Goal: Use online tool/utility: Use online tool/utility

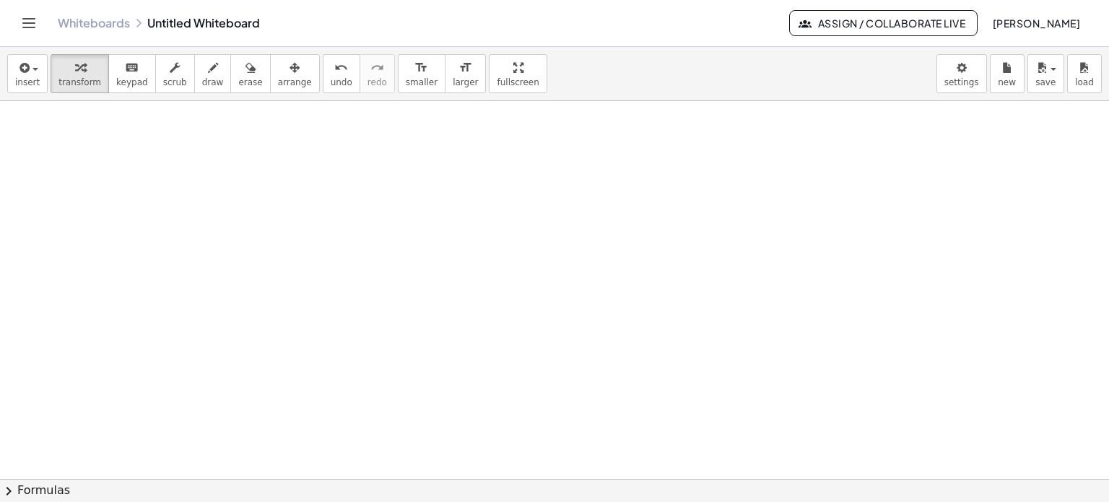
scroll to position [2126, 0]
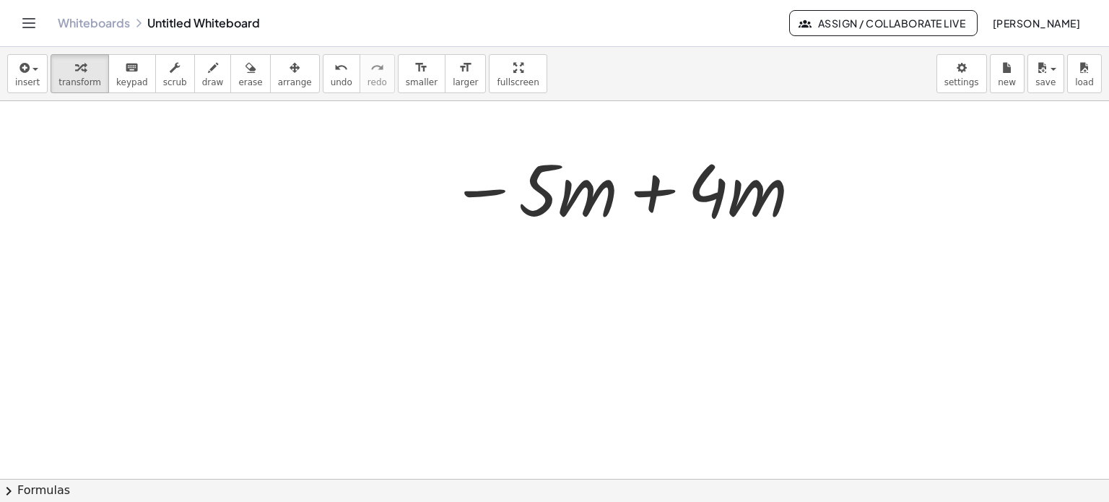
scroll to position [2271, 0]
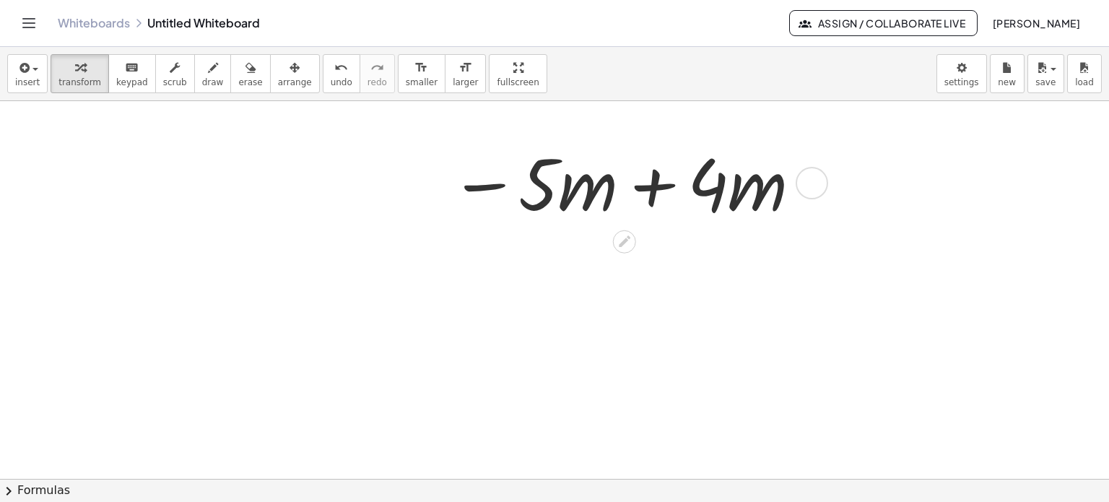
click at [651, 188] on div at bounding box center [624, 181] width 365 height 93
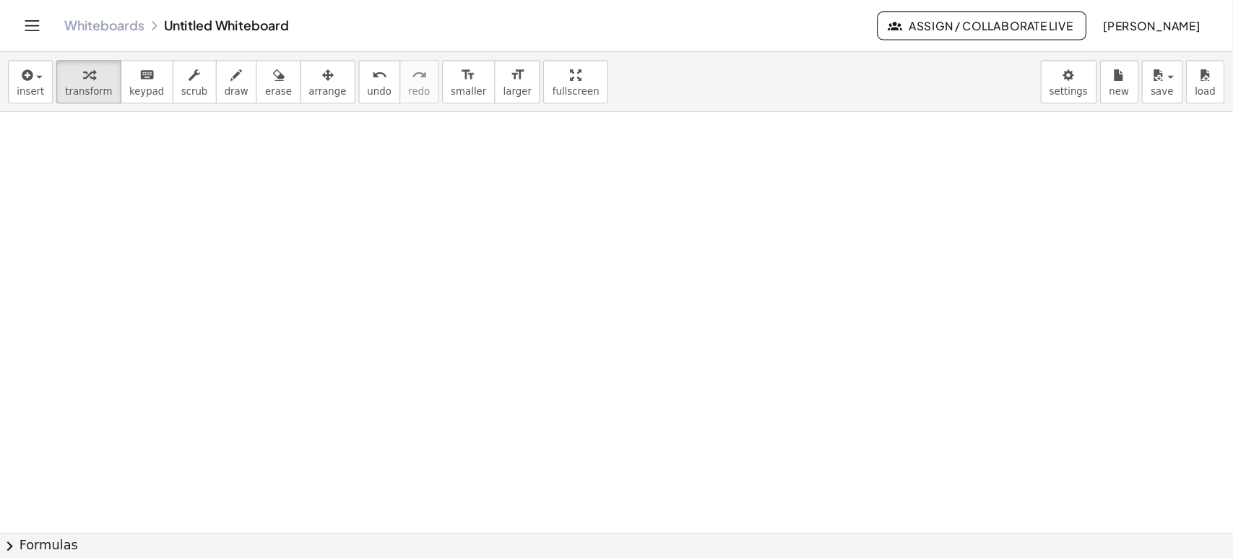
scroll to position [2487, 0]
click at [84, 74] on div "button" at bounding box center [79, 66] width 43 height 17
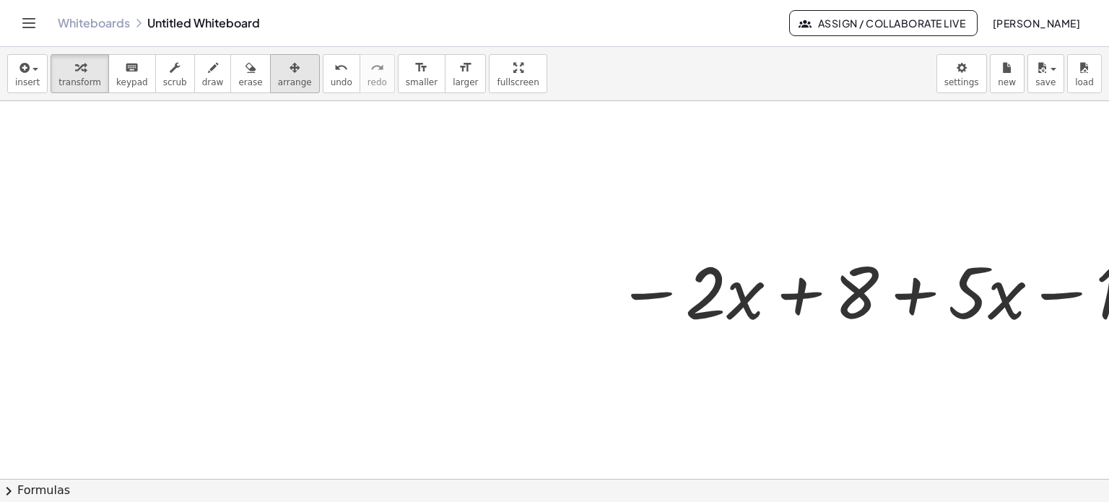
click at [282, 66] on div "button" at bounding box center [295, 66] width 34 height 17
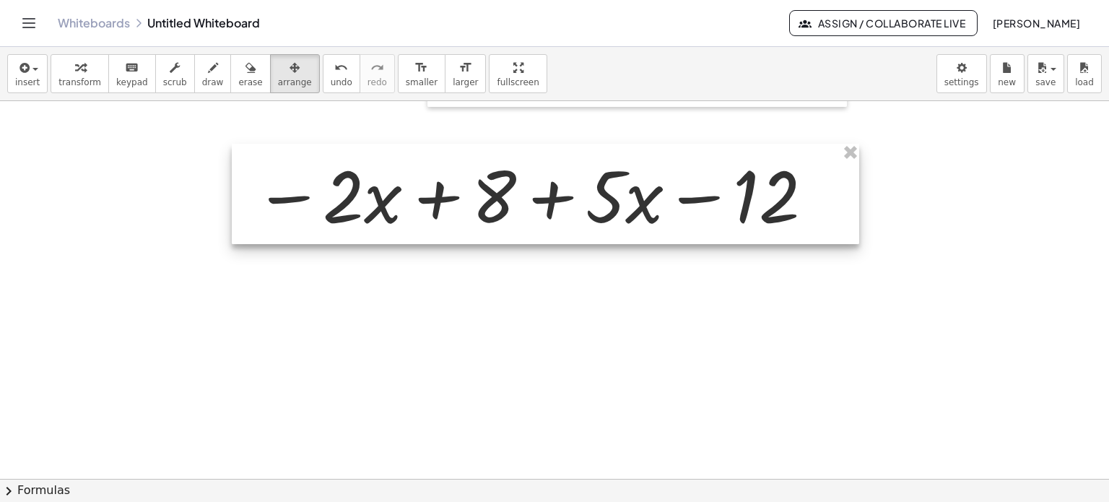
drag, startPoint x: 967, startPoint y: 269, endPoint x: 602, endPoint y: 173, distance: 377.0
click at [602, 173] on div at bounding box center [546, 194] width 628 height 100
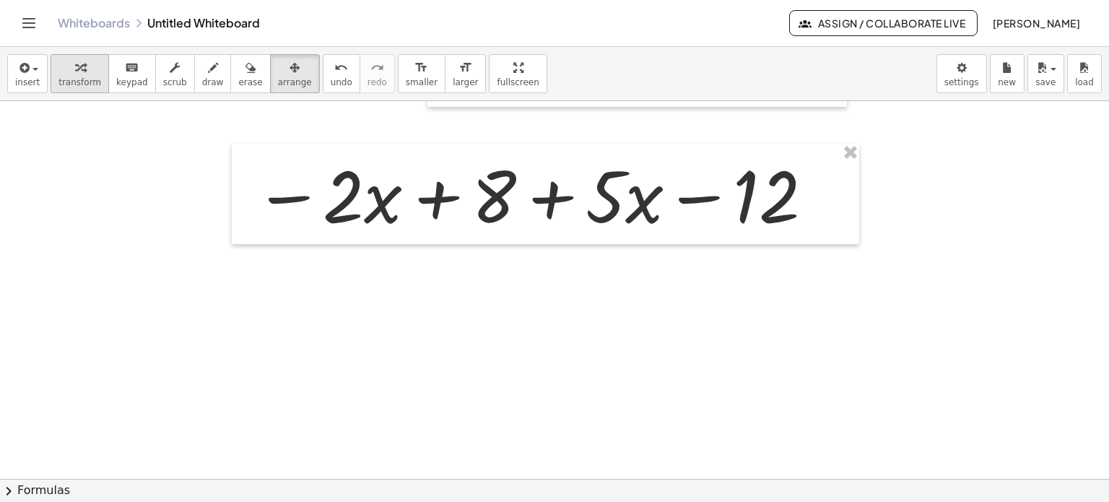
click at [75, 74] on icon "button" at bounding box center [80, 67] width 10 height 17
drag, startPoint x: 418, startPoint y: 77, endPoint x: 494, endPoint y: 118, distance: 85.9
click at [453, 77] on span "larger" at bounding box center [465, 82] width 25 height 10
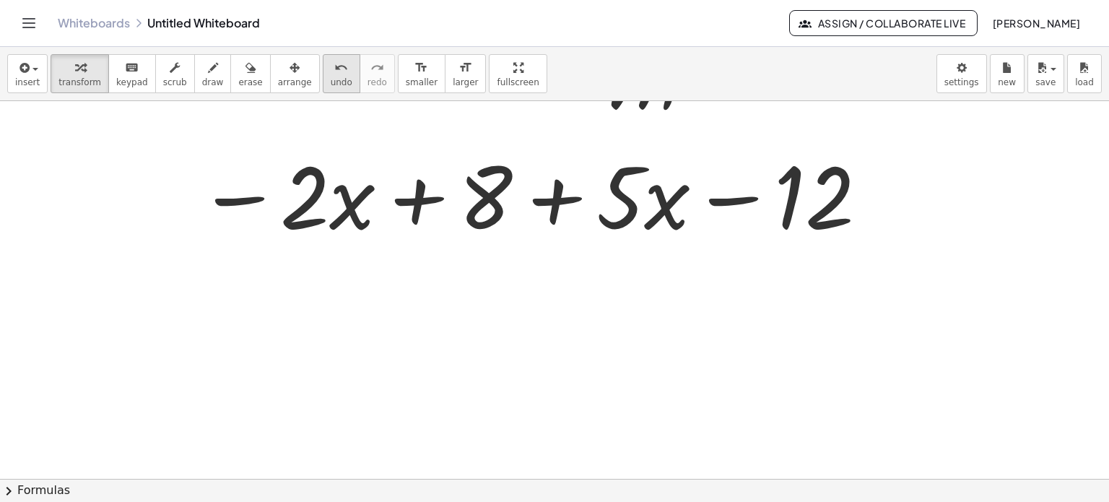
click at [331, 79] on span "undo" at bounding box center [342, 82] width 22 height 10
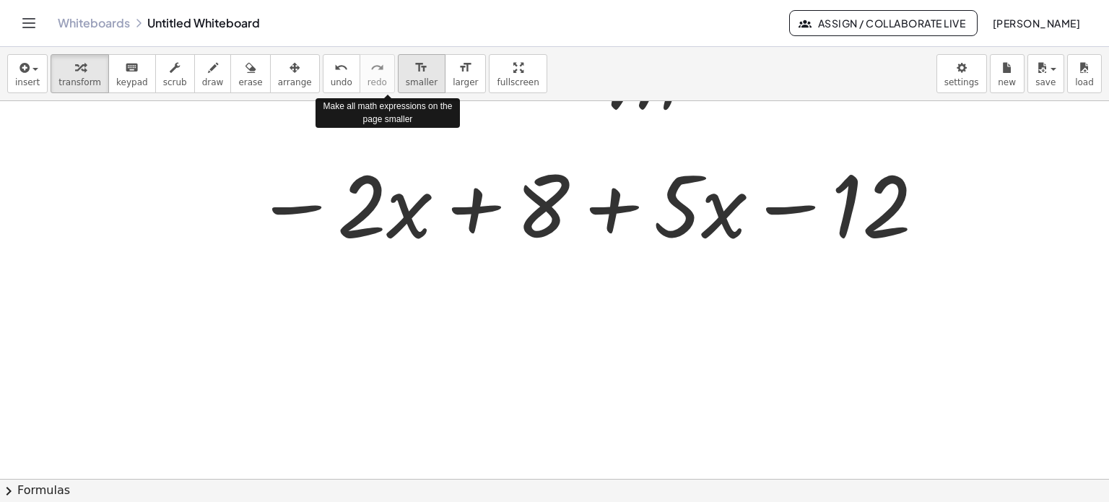
click at [415, 71] on icon "format_size" at bounding box center [422, 67] width 14 height 17
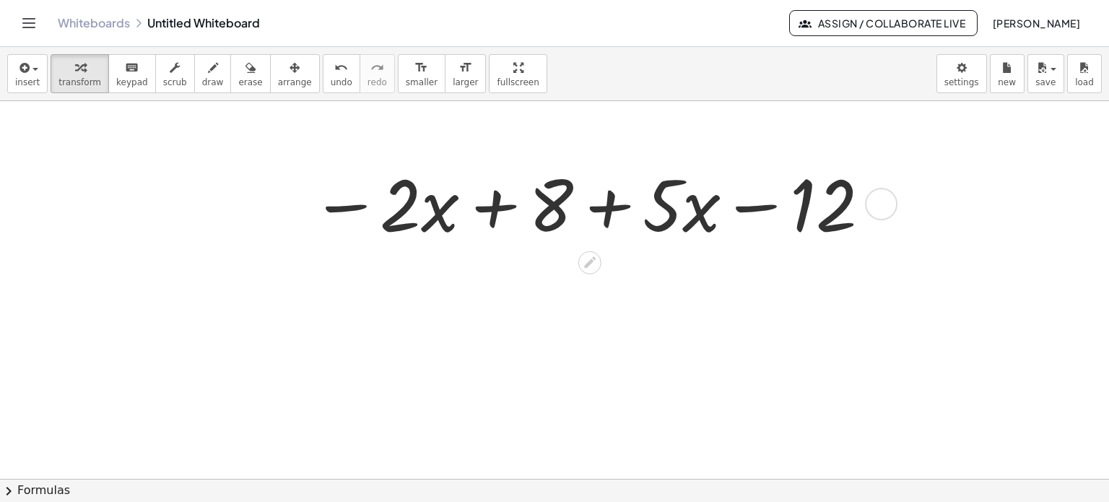
click at [486, 212] on div at bounding box center [589, 202] width 573 height 93
click at [496, 207] on div at bounding box center [589, 202] width 573 height 93
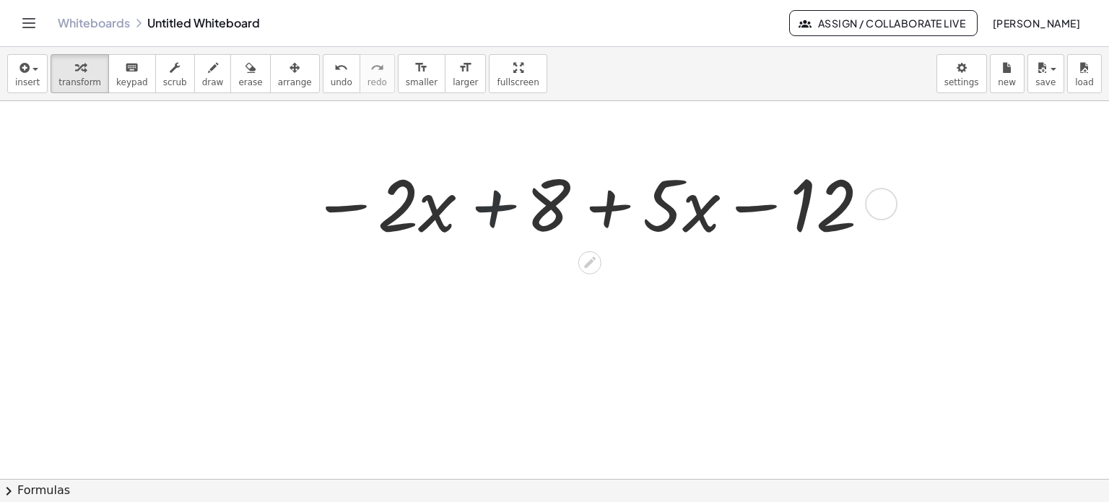
click at [496, 207] on div at bounding box center [589, 202] width 573 height 93
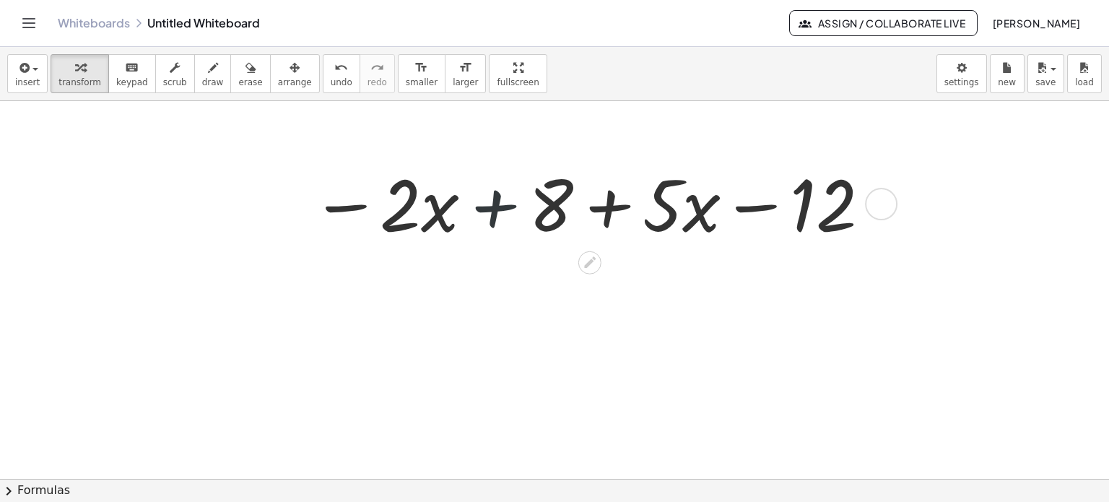
click at [496, 207] on div at bounding box center [589, 202] width 573 height 93
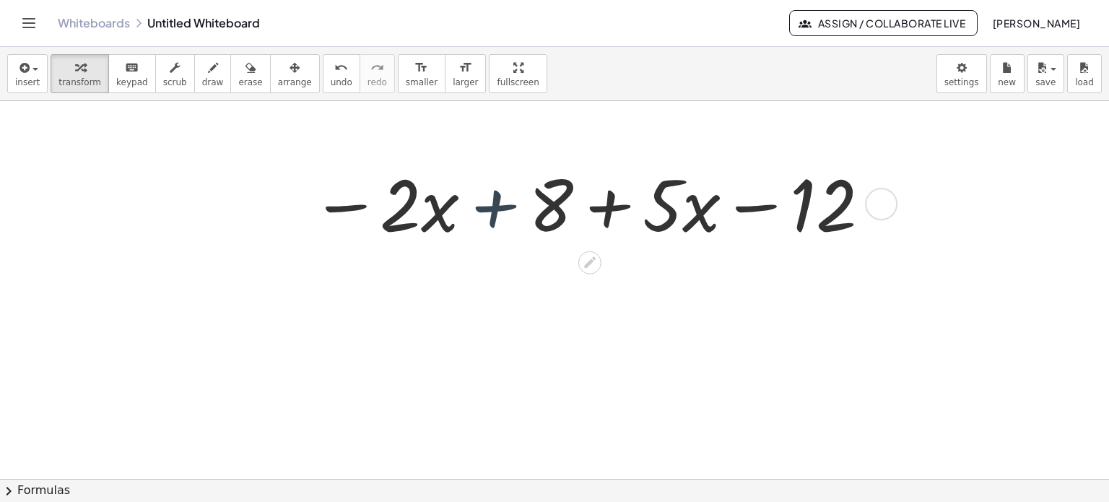
click at [496, 207] on div at bounding box center [589, 202] width 573 height 93
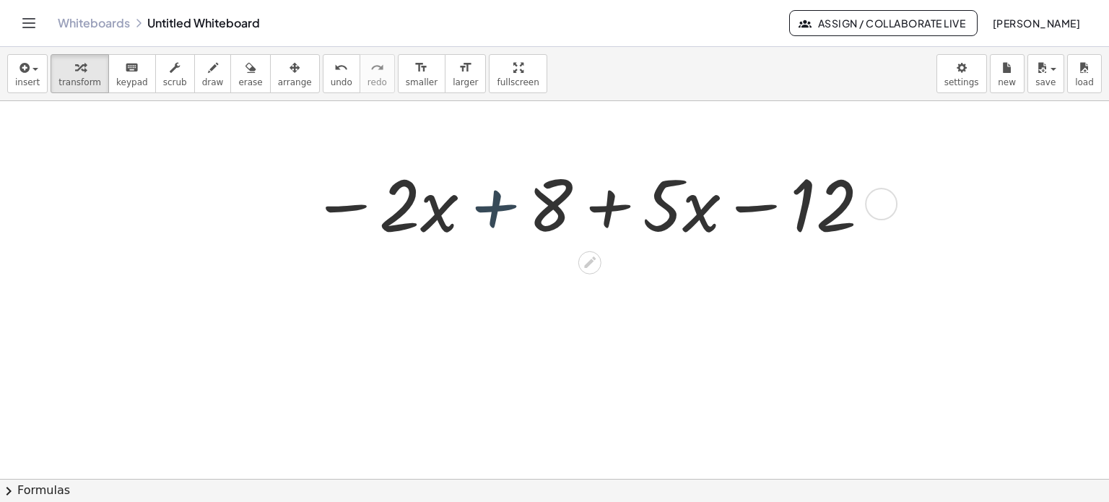
click at [496, 207] on div at bounding box center [589, 202] width 573 height 93
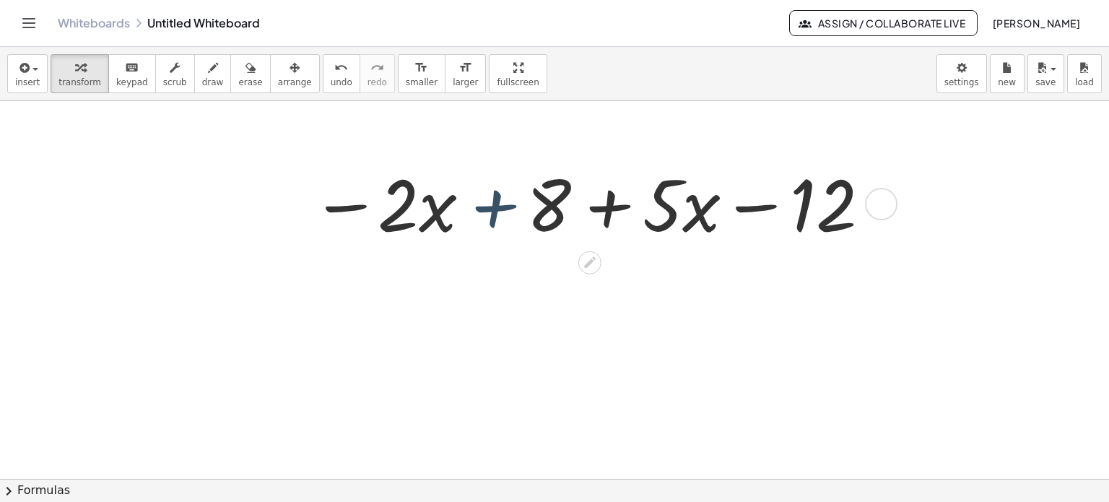
click at [496, 207] on div at bounding box center [589, 202] width 573 height 93
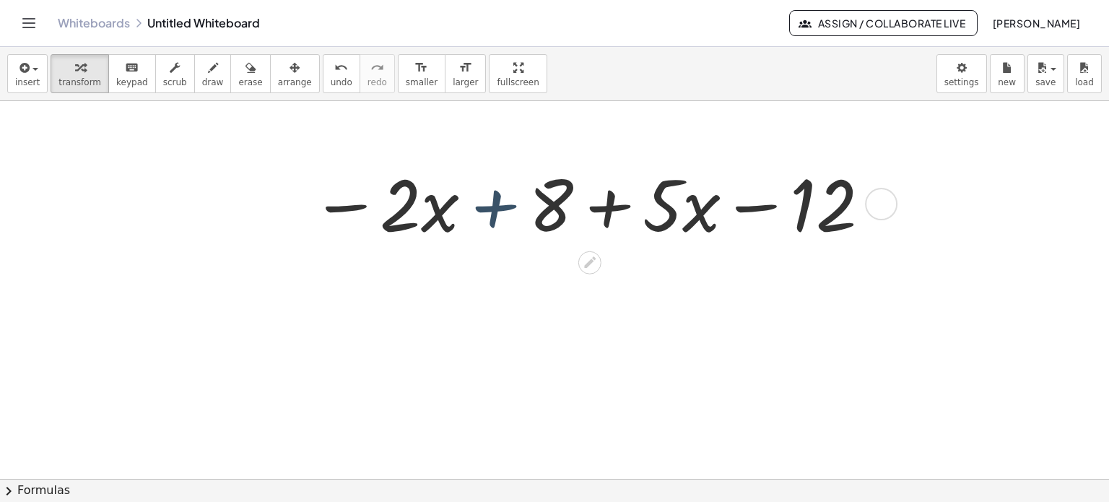
click at [496, 207] on div at bounding box center [589, 202] width 573 height 93
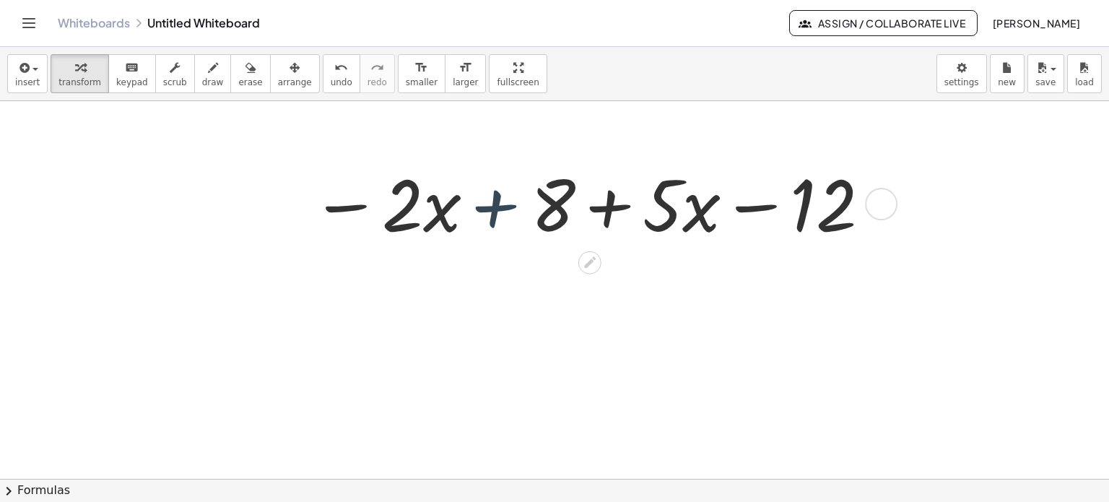
click at [496, 207] on div at bounding box center [589, 202] width 573 height 93
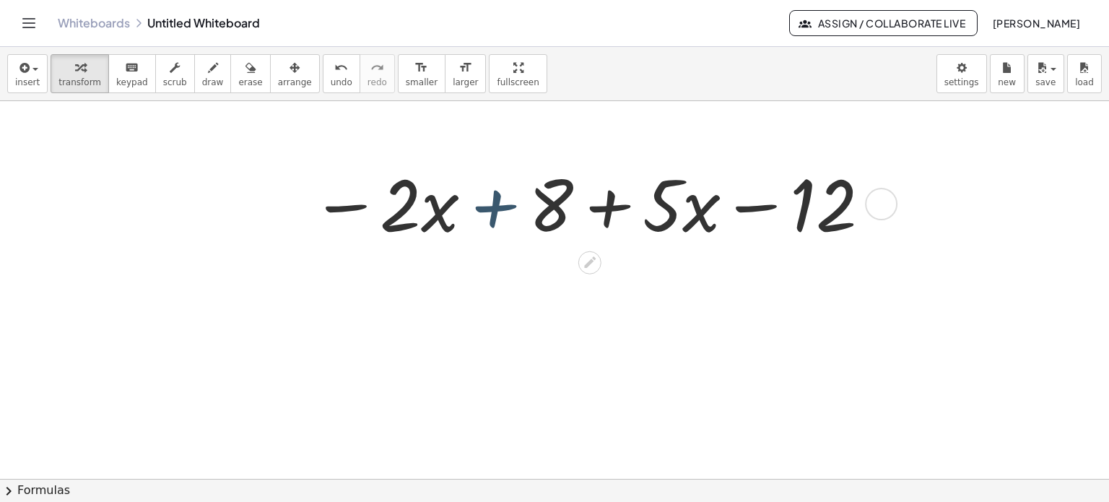
click at [496, 207] on div at bounding box center [589, 202] width 573 height 93
click at [499, 204] on div at bounding box center [589, 202] width 573 height 93
click at [500, 201] on div at bounding box center [589, 202] width 573 height 93
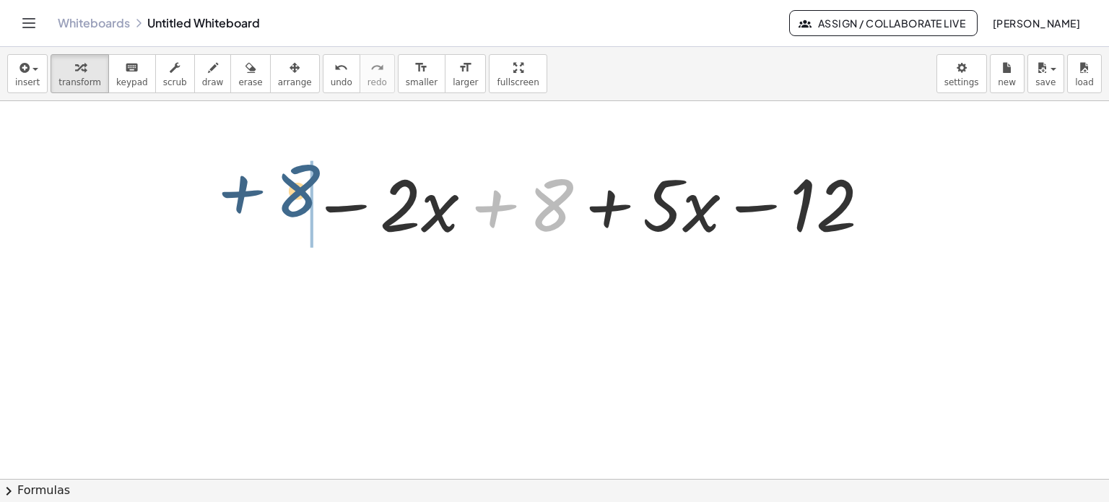
drag, startPoint x: 546, startPoint y: 201, endPoint x: 277, endPoint y: 199, distance: 269.4
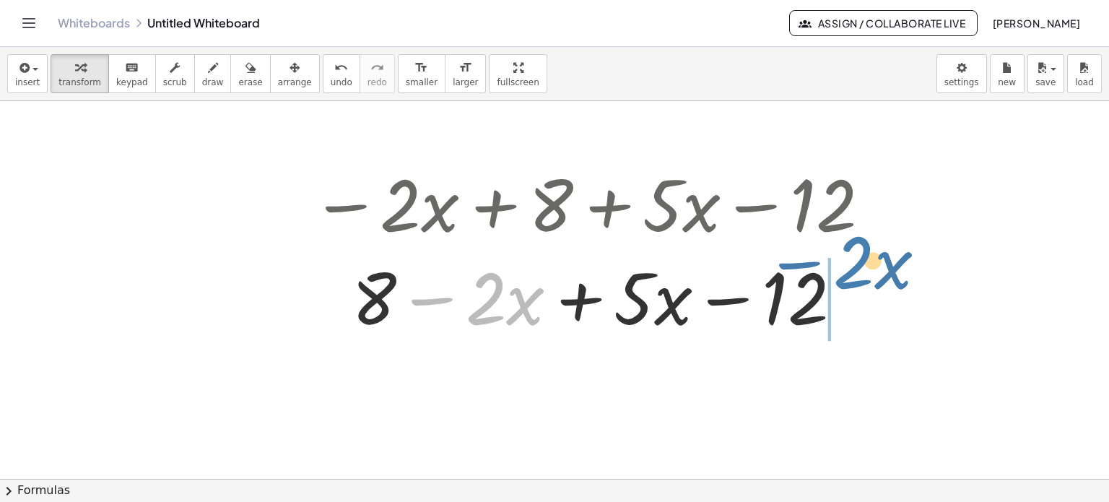
drag, startPoint x: 488, startPoint y: 295, endPoint x: 908, endPoint y: 264, distance: 420.7
click at [904, 269] on div "− · 2 · x + 8 + · 5 · x − 12 · 2 − · x − · 2 · x + 8 + · 5 · x − 12" at bounding box center [603, 249] width 628 height 194
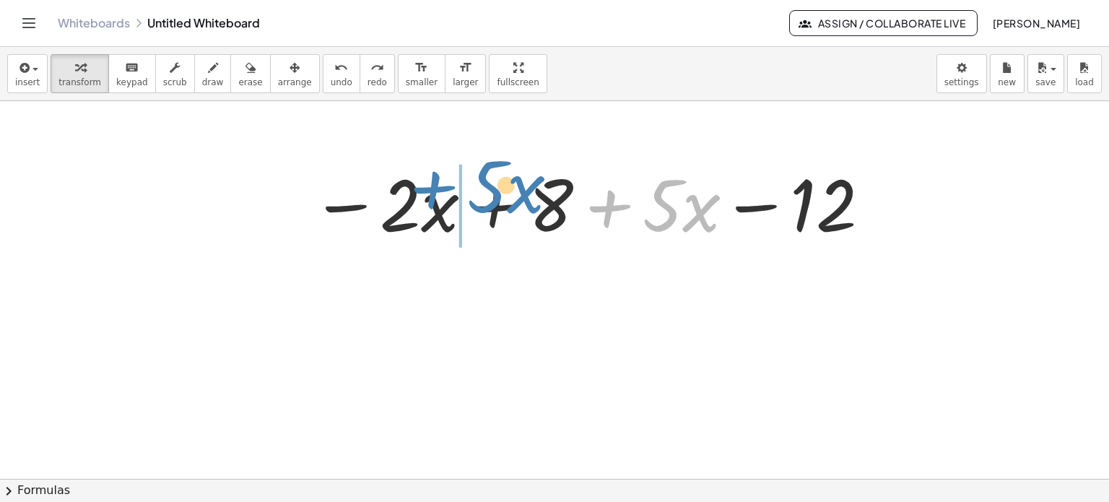
drag, startPoint x: 675, startPoint y: 208, endPoint x: 499, endPoint y: 190, distance: 176.4
click at [499, 190] on div at bounding box center [589, 202] width 573 height 93
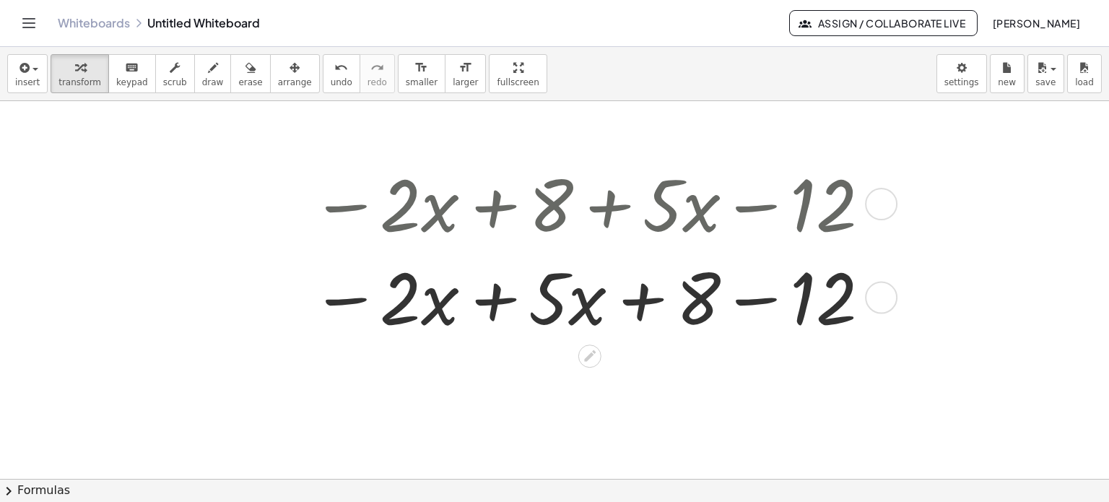
click at [500, 303] on div at bounding box center [589, 295] width 573 height 93
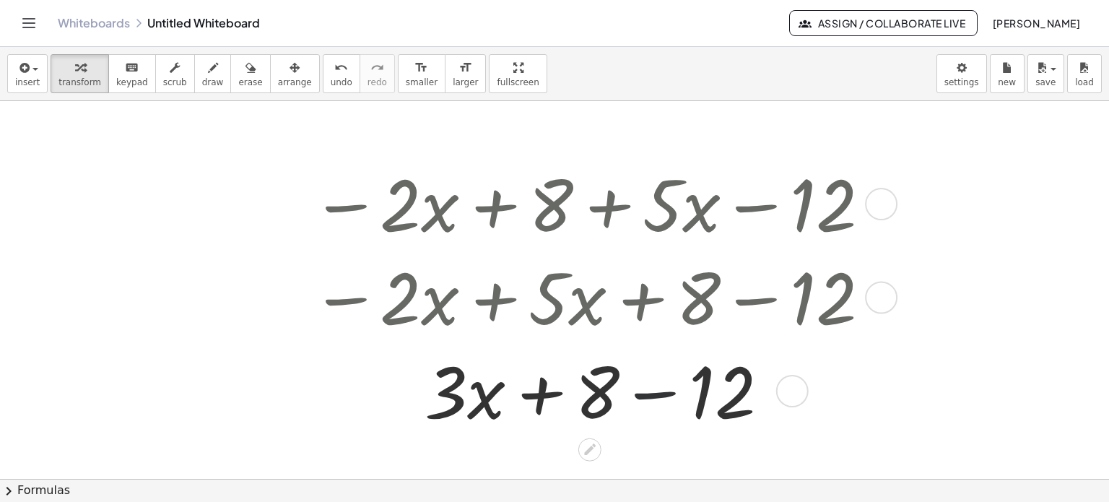
drag, startPoint x: 642, startPoint y: 396, endPoint x: 835, endPoint y: 429, distance: 195.5
click at [641, 397] on div at bounding box center [589, 389] width 573 height 93
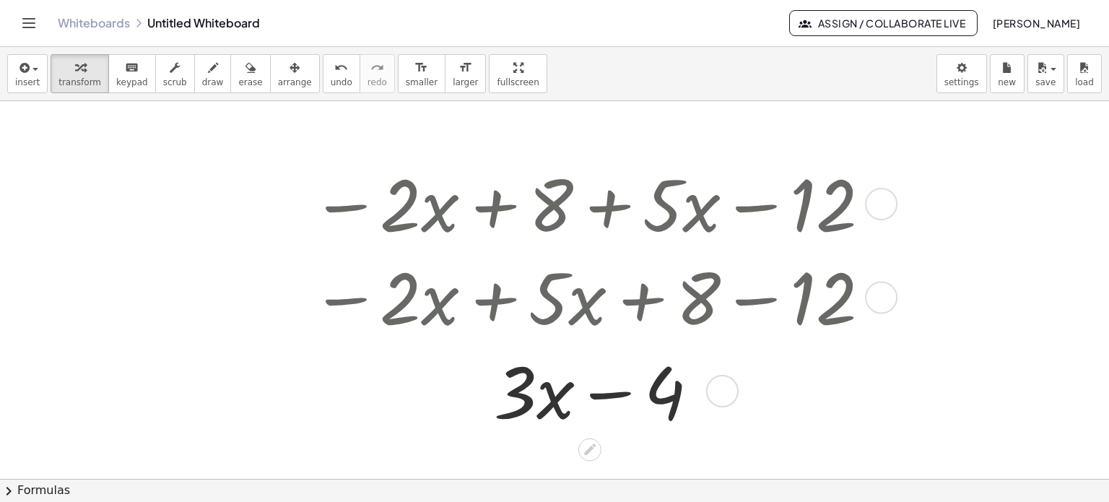
click at [599, 392] on div at bounding box center [589, 389] width 573 height 93
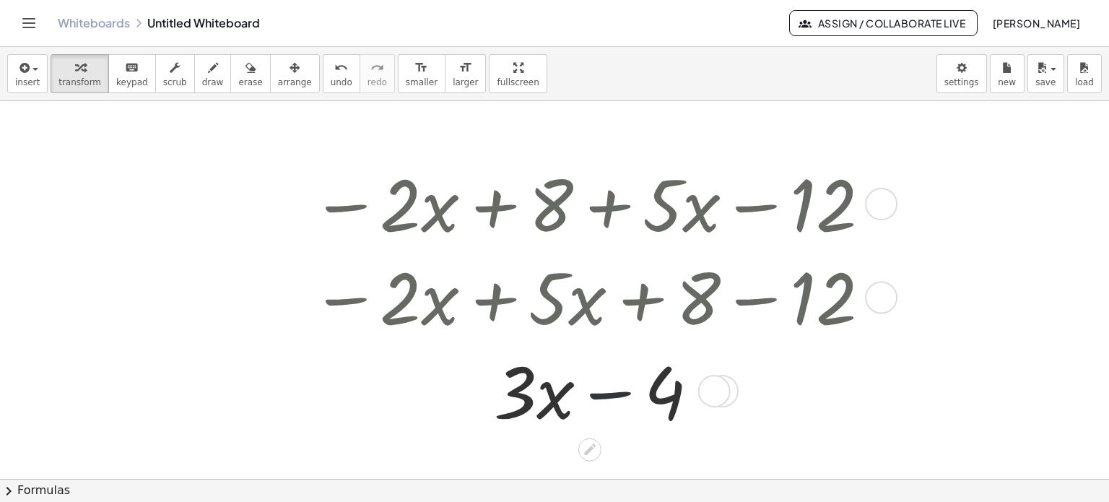
click at [599, 392] on div at bounding box center [589, 389] width 573 height 93
click at [606, 394] on div at bounding box center [589, 389] width 573 height 93
click at [604, 394] on div at bounding box center [589, 389] width 573 height 93
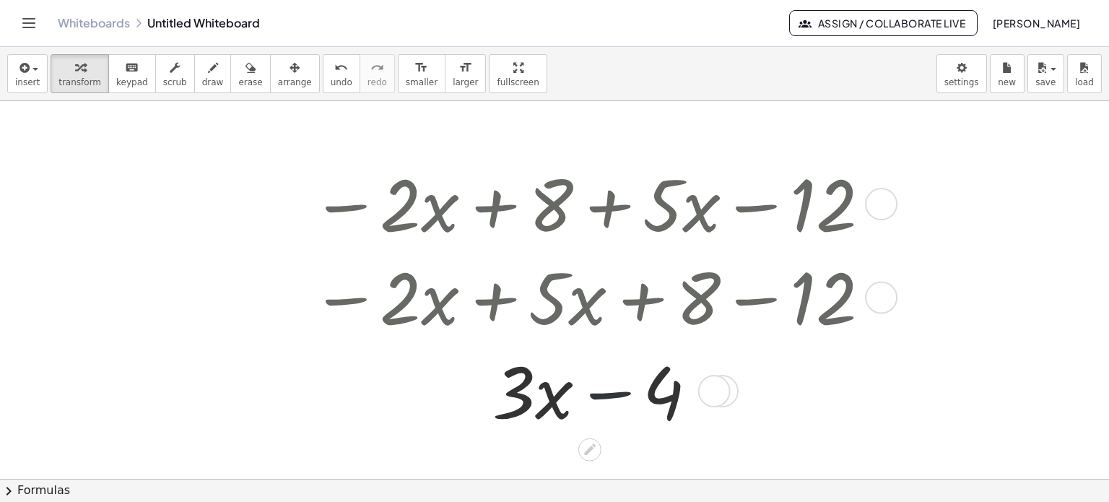
click at [604, 394] on div at bounding box center [589, 389] width 573 height 93
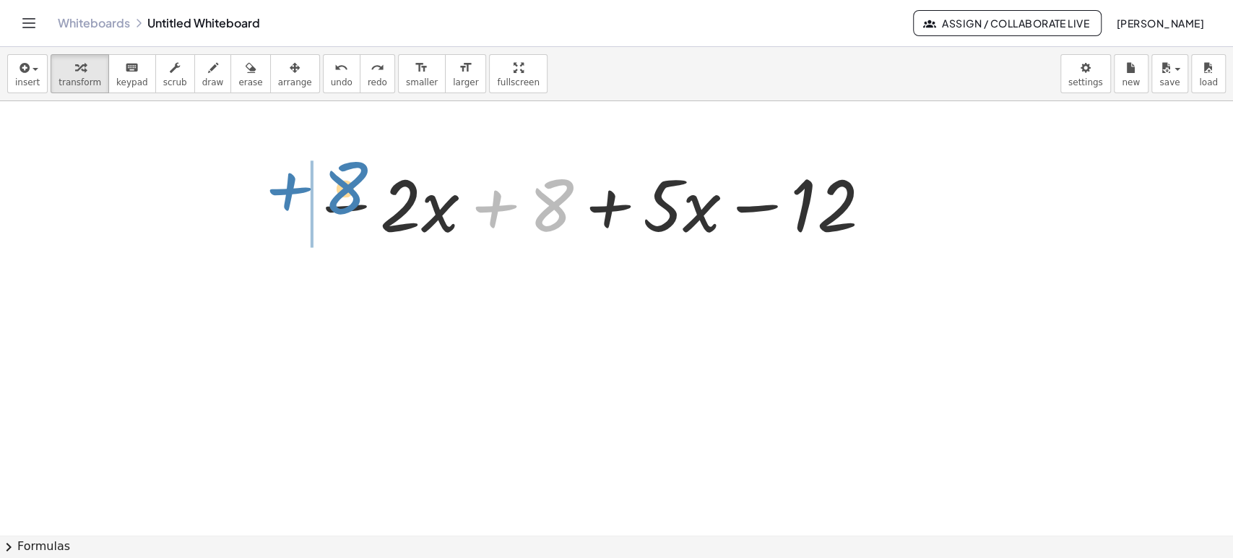
drag, startPoint x: 537, startPoint y: 212, endPoint x: 329, endPoint y: 196, distance: 207.8
click at [329, 196] on div at bounding box center [589, 202] width 573 height 93
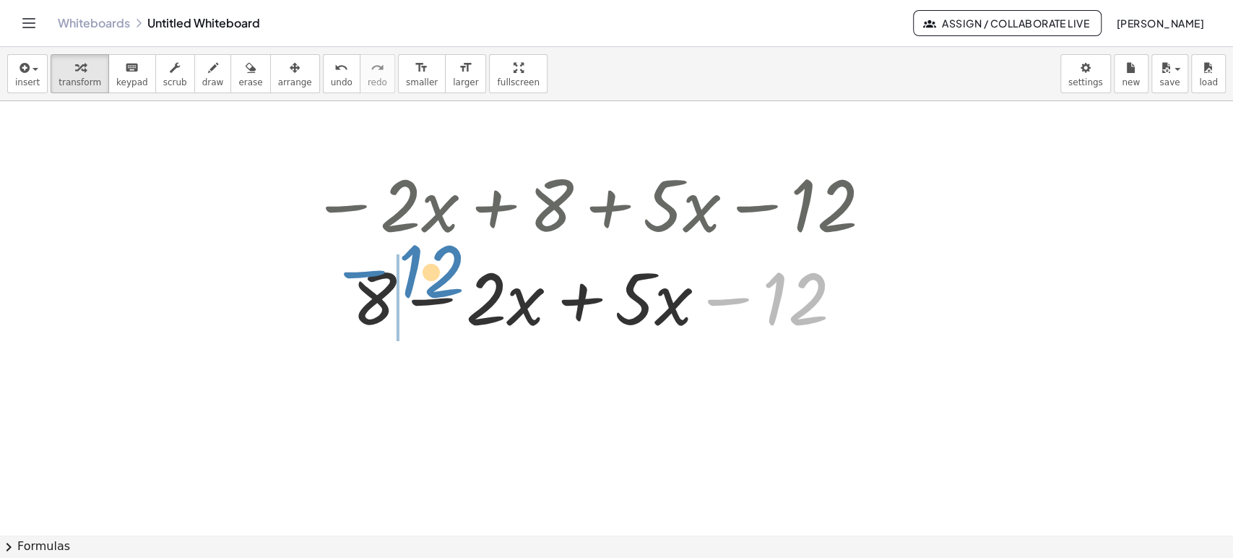
drag, startPoint x: 800, startPoint y: 301, endPoint x: 433, endPoint y: 275, distance: 367.8
click at [433, 275] on div at bounding box center [589, 295] width 573 height 93
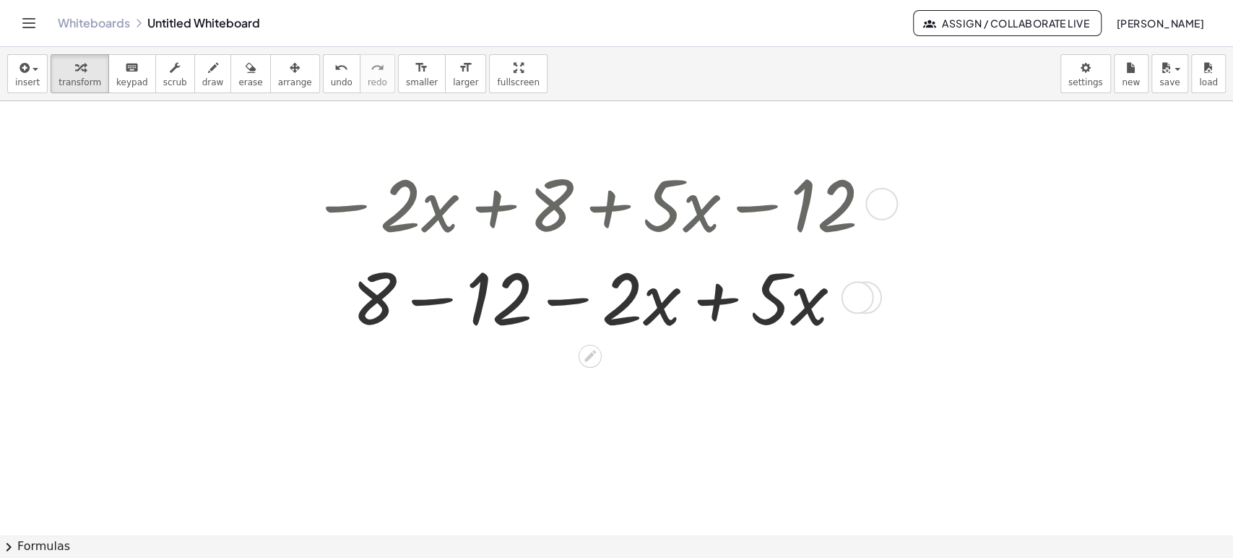
click at [437, 296] on div at bounding box center [589, 295] width 573 height 93
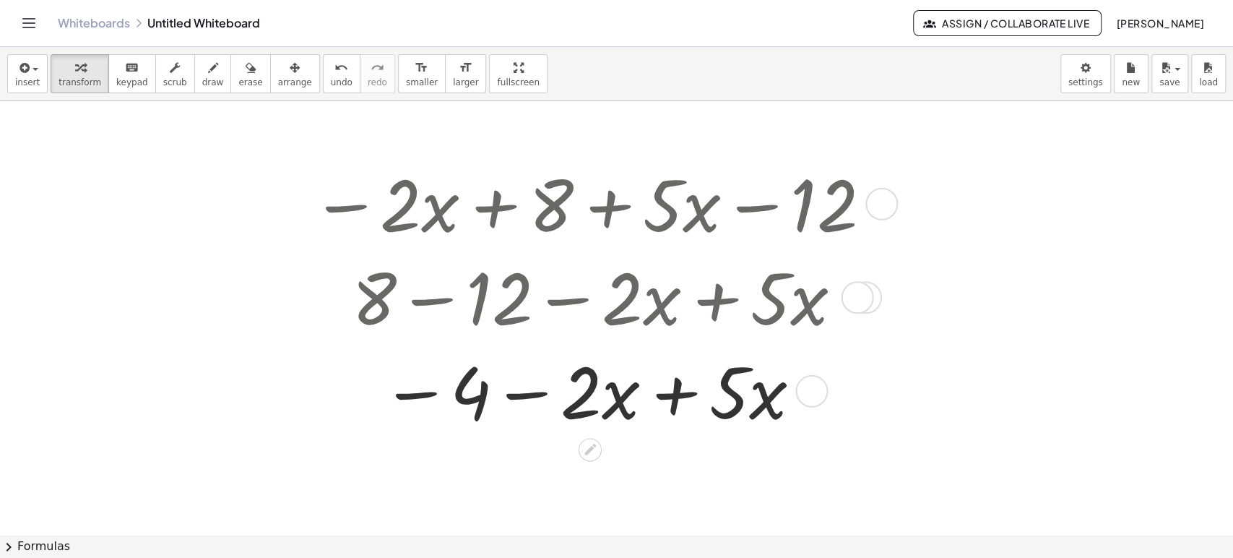
click at [677, 407] on div at bounding box center [589, 389] width 573 height 93
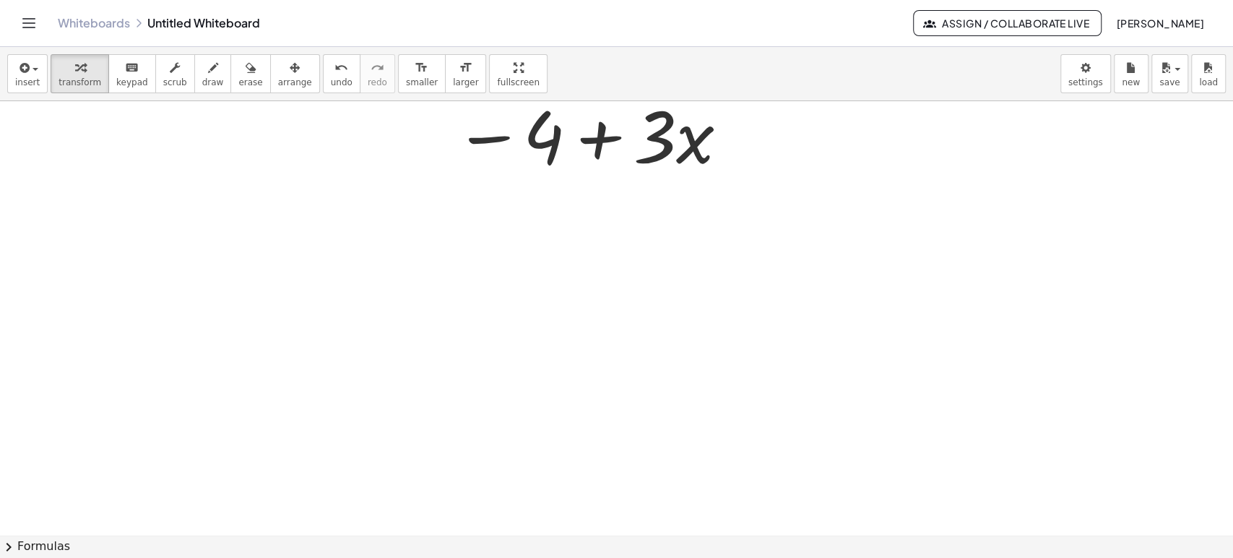
scroll to position [2846, 0]
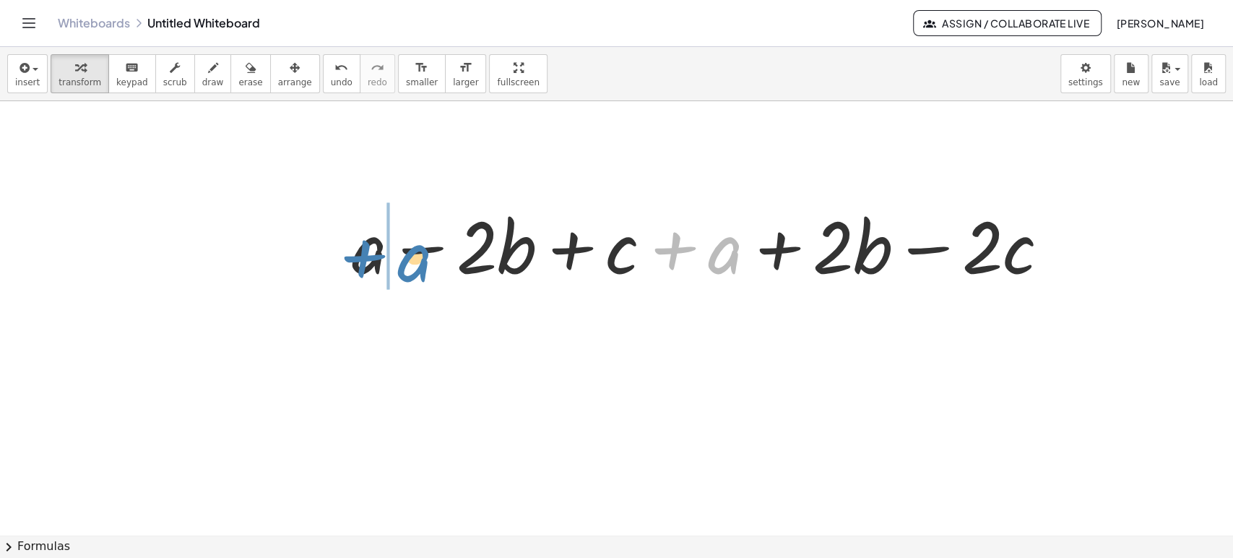
drag, startPoint x: 722, startPoint y: 270, endPoint x: 412, endPoint y: 279, distance: 309.9
click at [412, 279] on div at bounding box center [706, 244] width 724 height 93
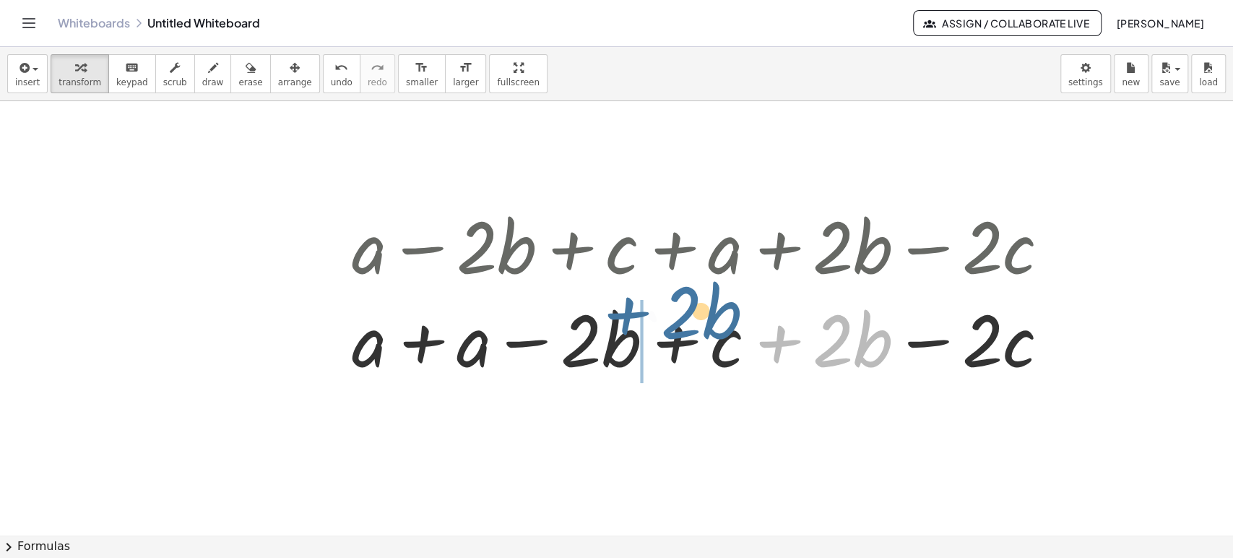
drag, startPoint x: 823, startPoint y: 302, endPoint x: 672, endPoint y: 327, distance: 153.7
click at [672, 327] on div at bounding box center [706, 337] width 724 height 93
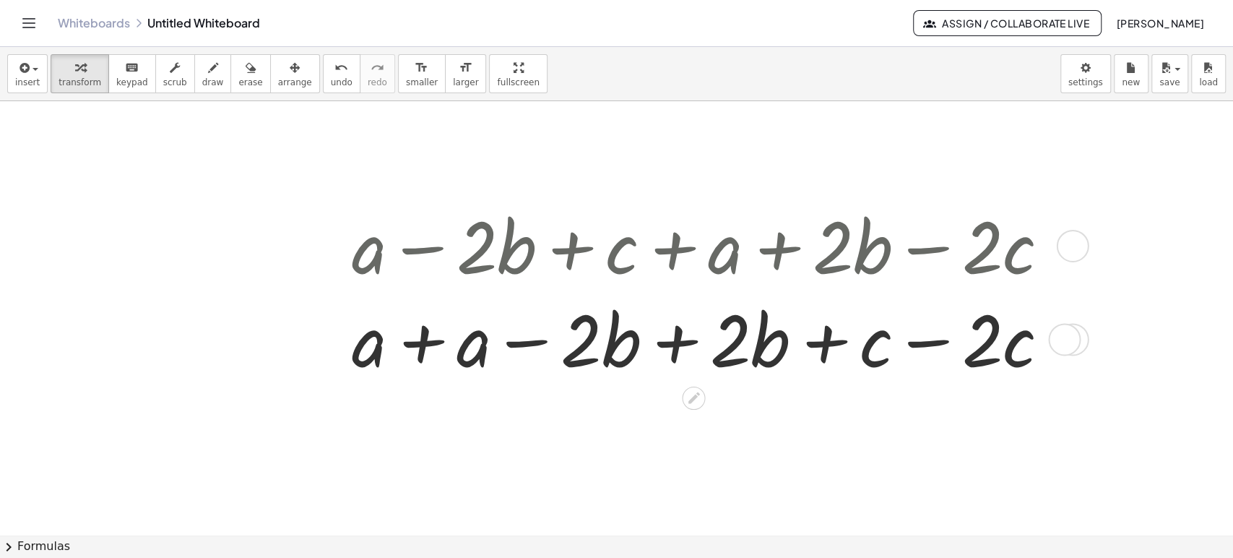
click at [430, 343] on div at bounding box center [706, 337] width 724 height 93
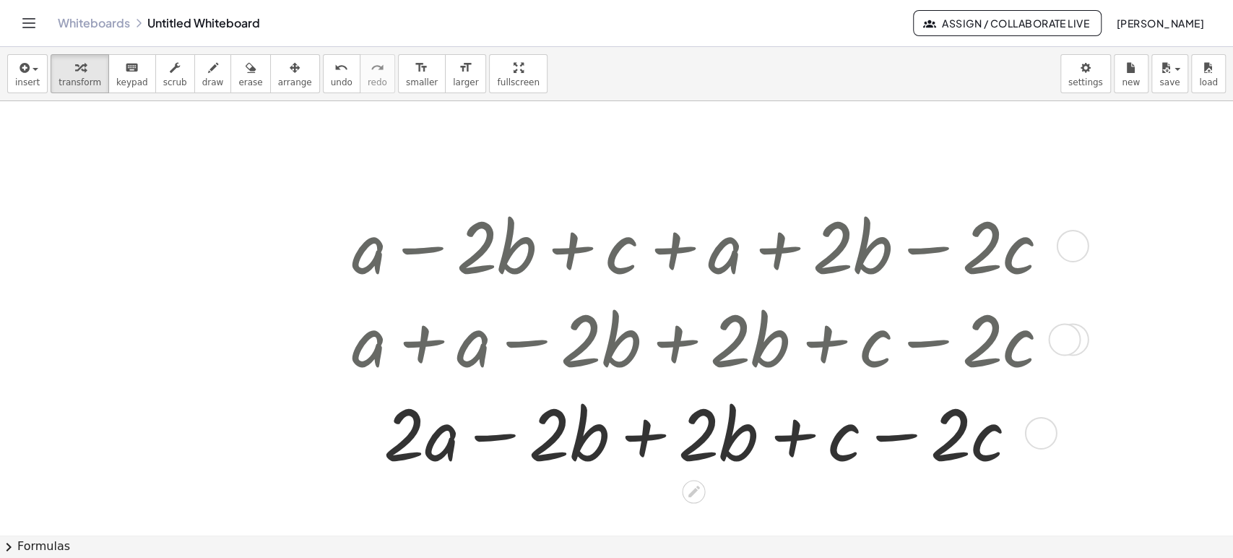
click at [641, 443] on div at bounding box center [706, 431] width 724 height 93
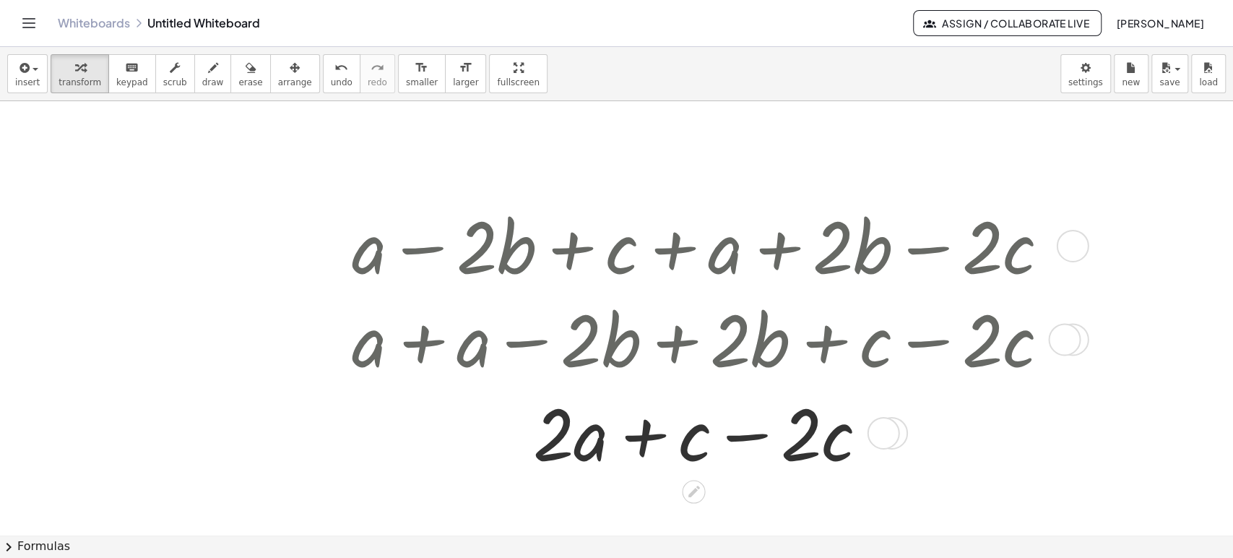
click at [744, 440] on div at bounding box center [706, 431] width 724 height 93
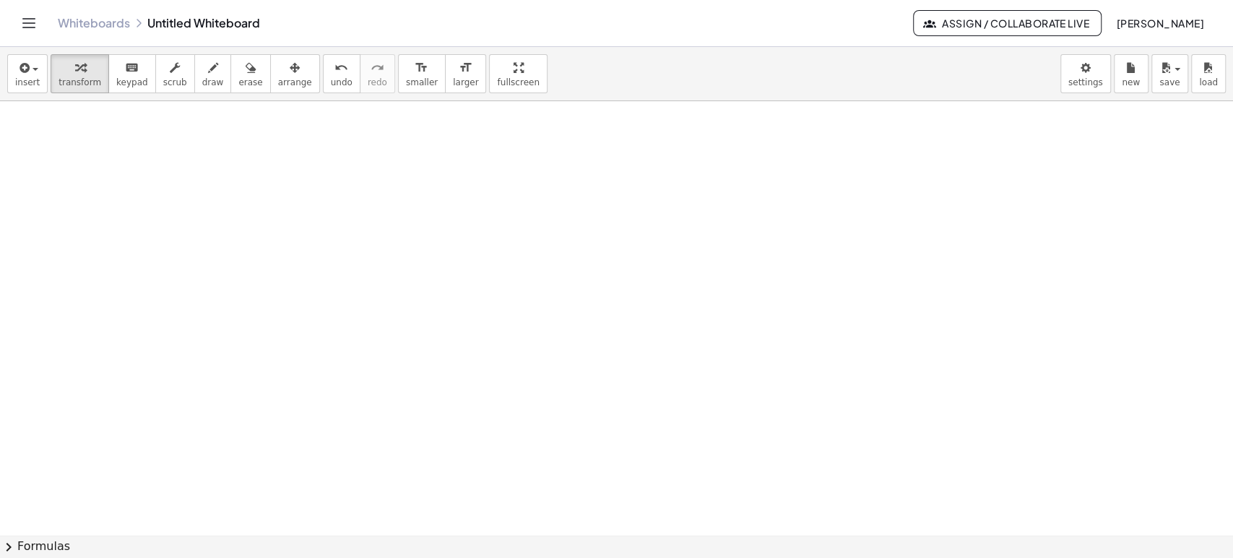
scroll to position [3370, 0]
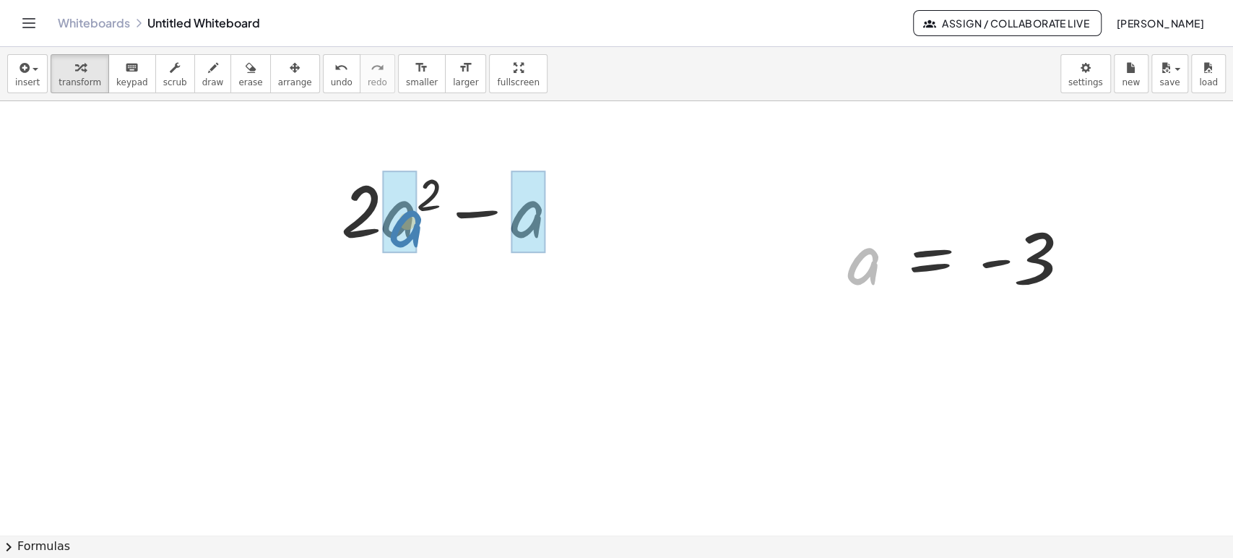
drag, startPoint x: 862, startPoint y: 265, endPoint x: 403, endPoint y: 227, distance: 460.1
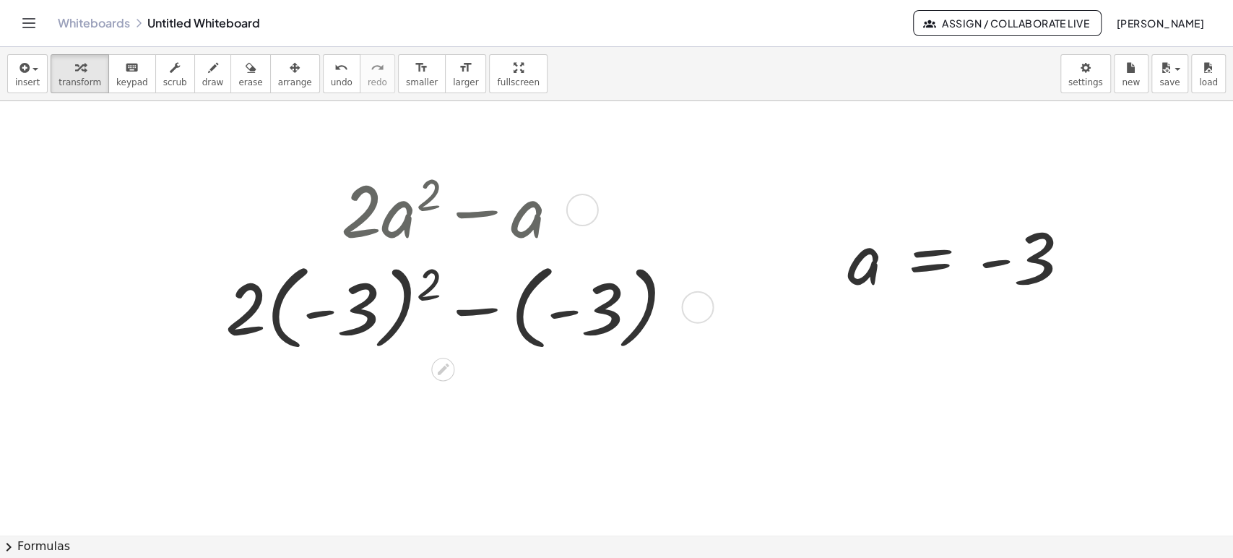
click at [428, 285] on div at bounding box center [455, 305] width 475 height 101
click at [428, 285] on div at bounding box center [456, 305] width 354 height 101
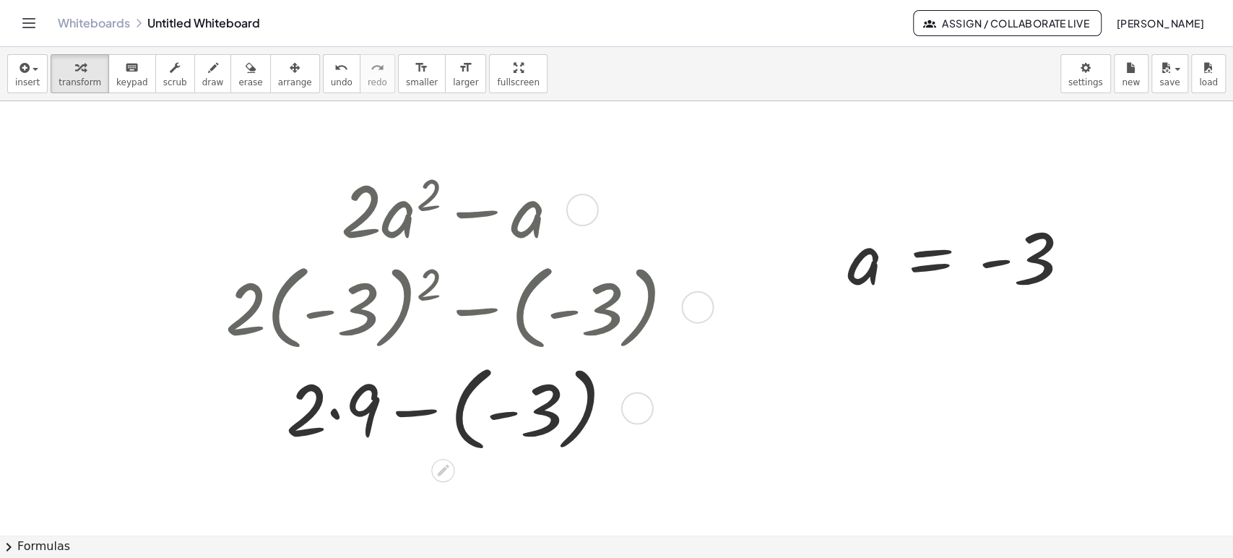
click at [459, 412] on div at bounding box center [455, 406] width 475 height 101
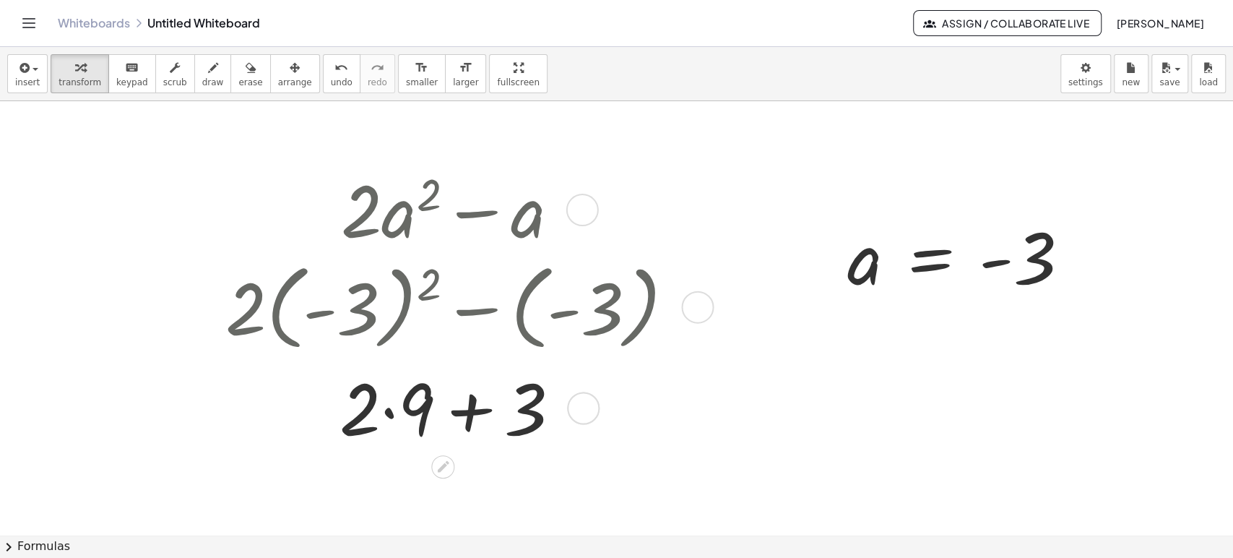
click at [396, 407] on div at bounding box center [455, 406] width 475 height 93
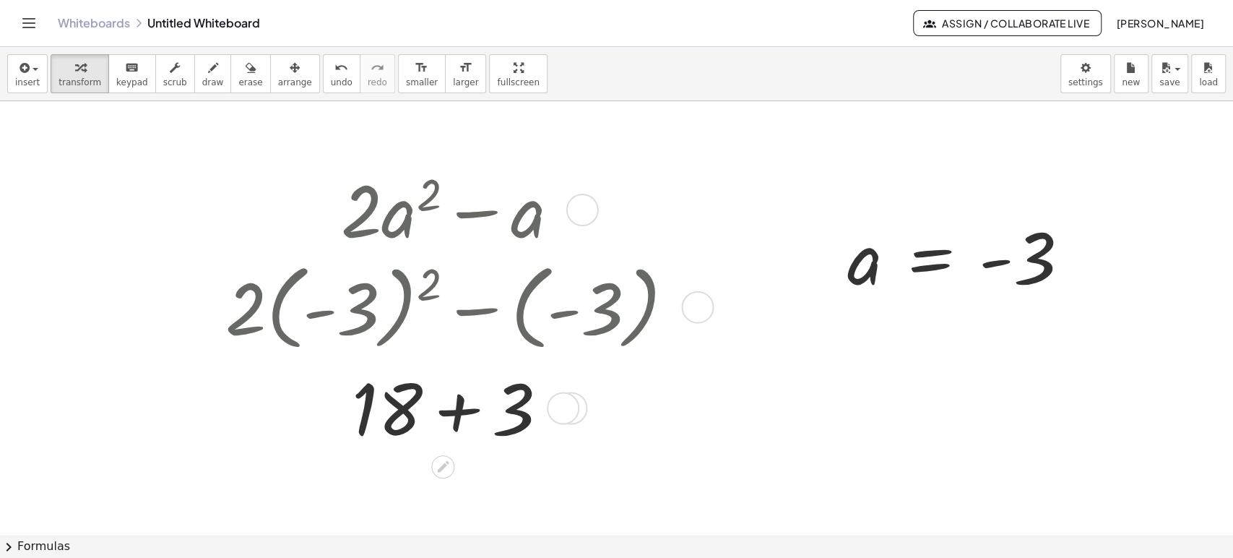
click at [448, 427] on div at bounding box center [455, 406] width 475 height 93
click at [323, 81] on button "undo undo" at bounding box center [342, 73] width 38 height 39
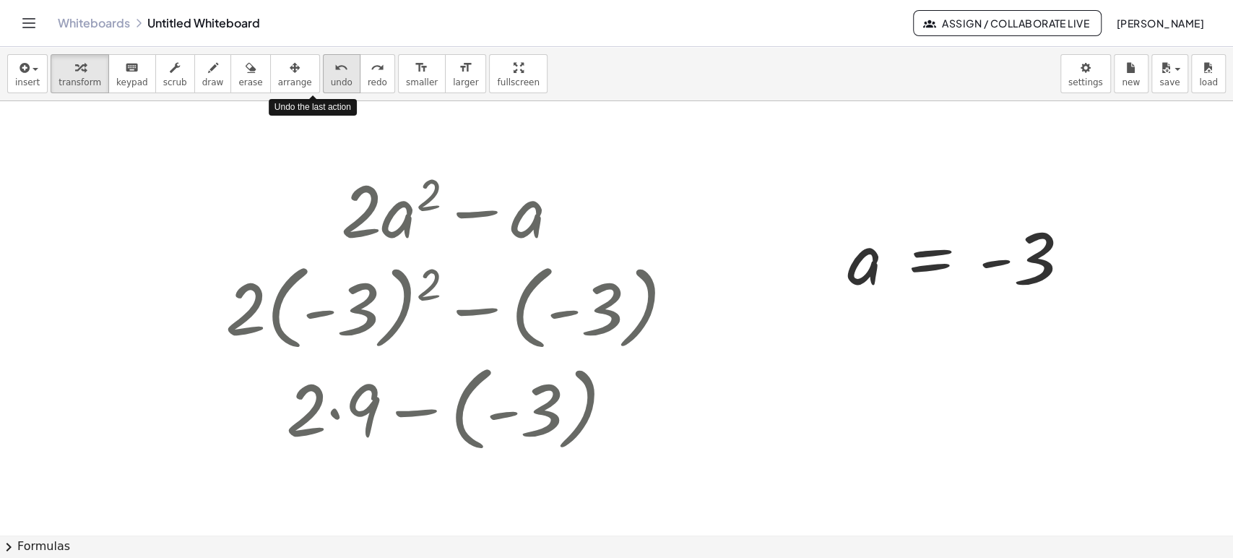
click at [323, 81] on button "undo undo" at bounding box center [342, 73] width 38 height 39
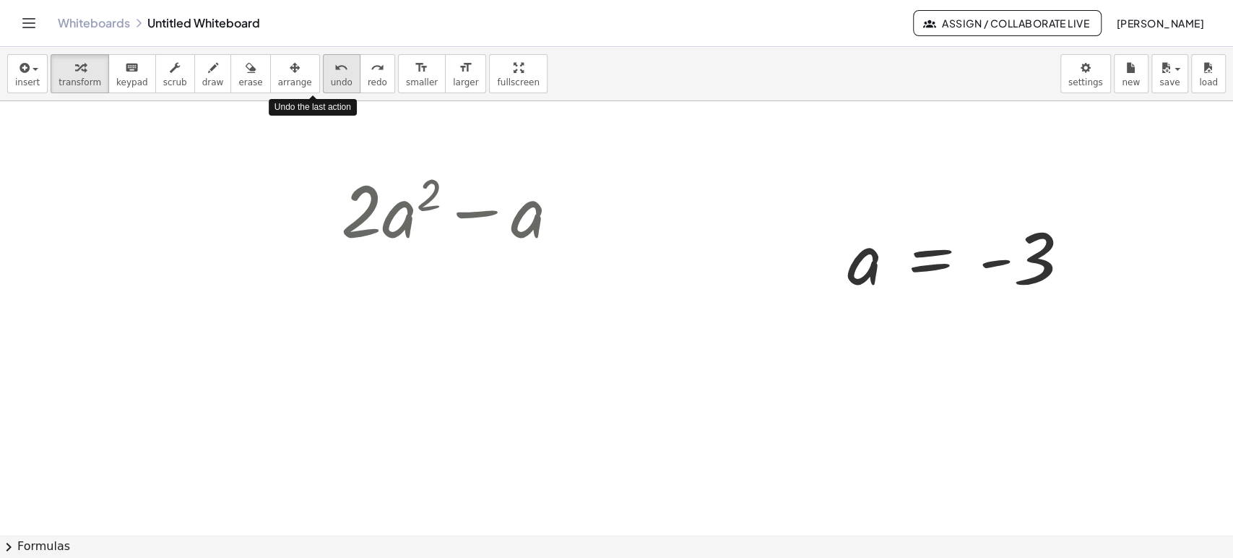
click at [323, 81] on button "undo undo" at bounding box center [342, 73] width 38 height 39
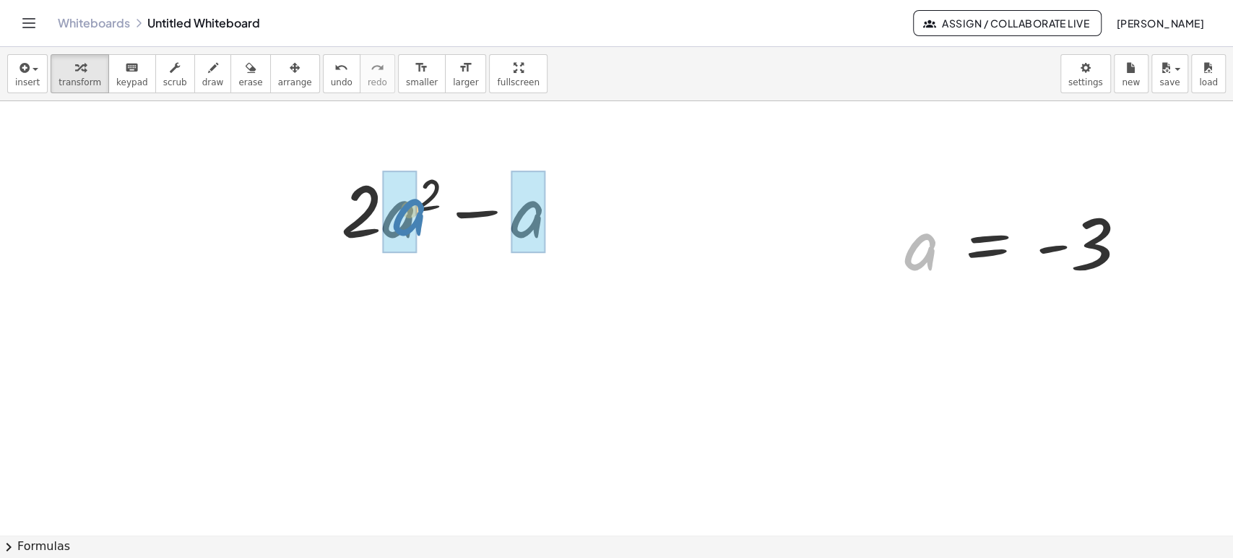
drag, startPoint x: 923, startPoint y: 262, endPoint x: 411, endPoint y: 227, distance: 513.2
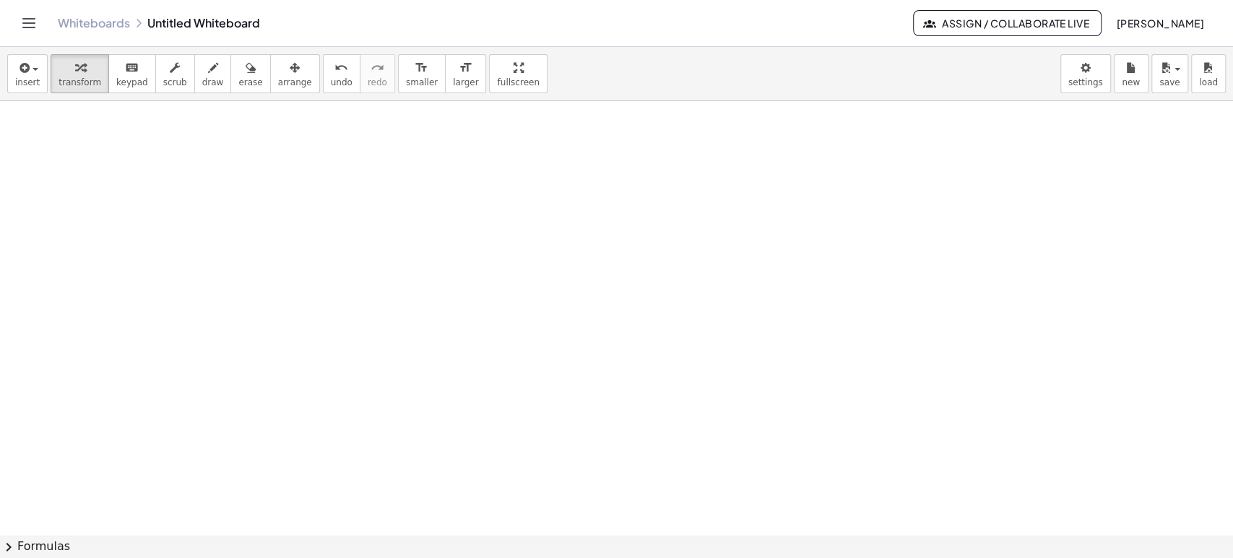
scroll to position [3724, 0]
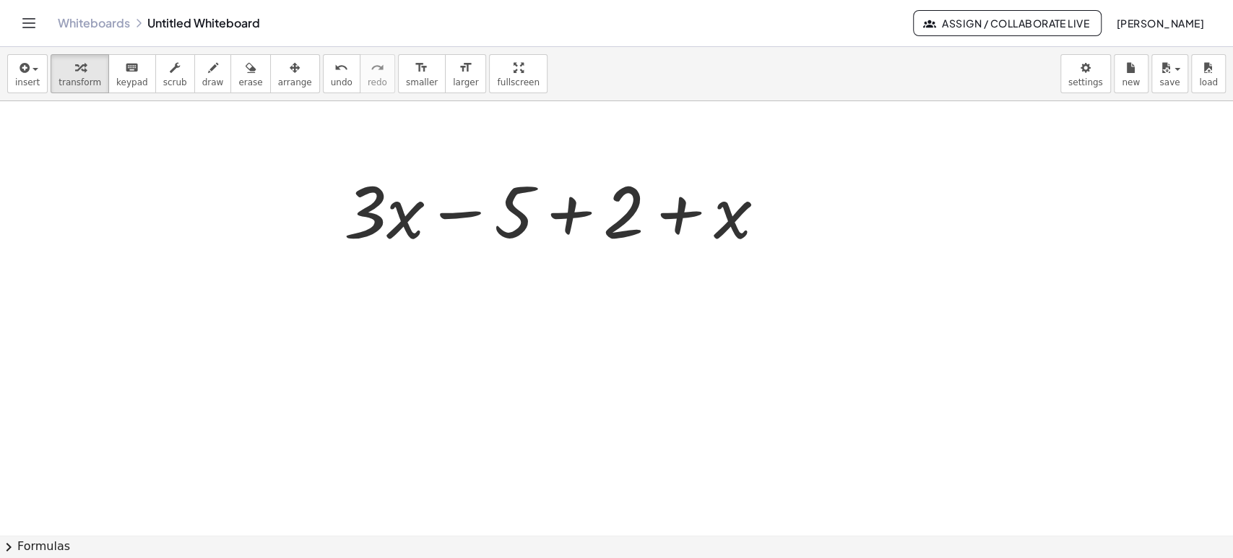
scroll to position [3804, 0]
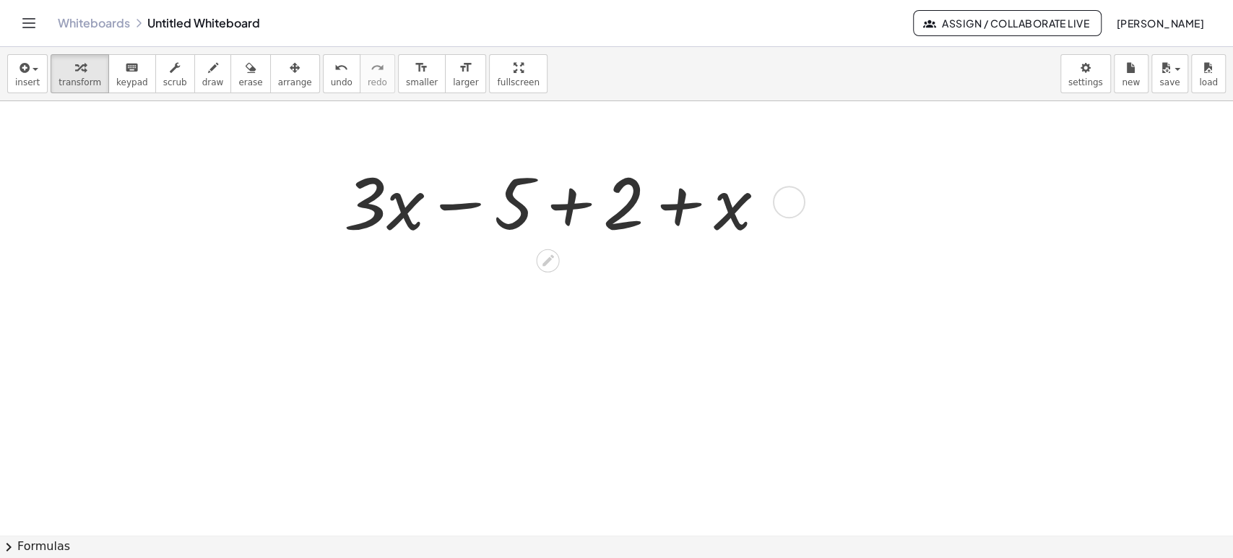
click at [463, 195] on div at bounding box center [561, 200] width 448 height 93
click at [466, 196] on div at bounding box center [561, 200] width 448 height 93
drag, startPoint x: 724, startPoint y: 207, endPoint x: 471, endPoint y: 187, distance: 253.6
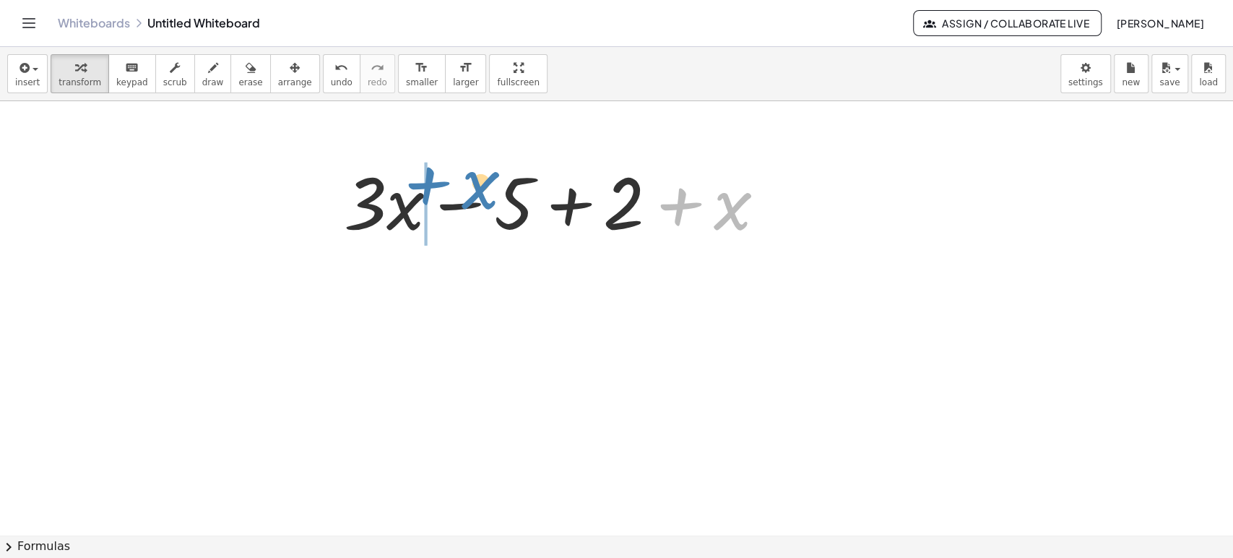
click at [471, 187] on div at bounding box center [561, 200] width 448 height 93
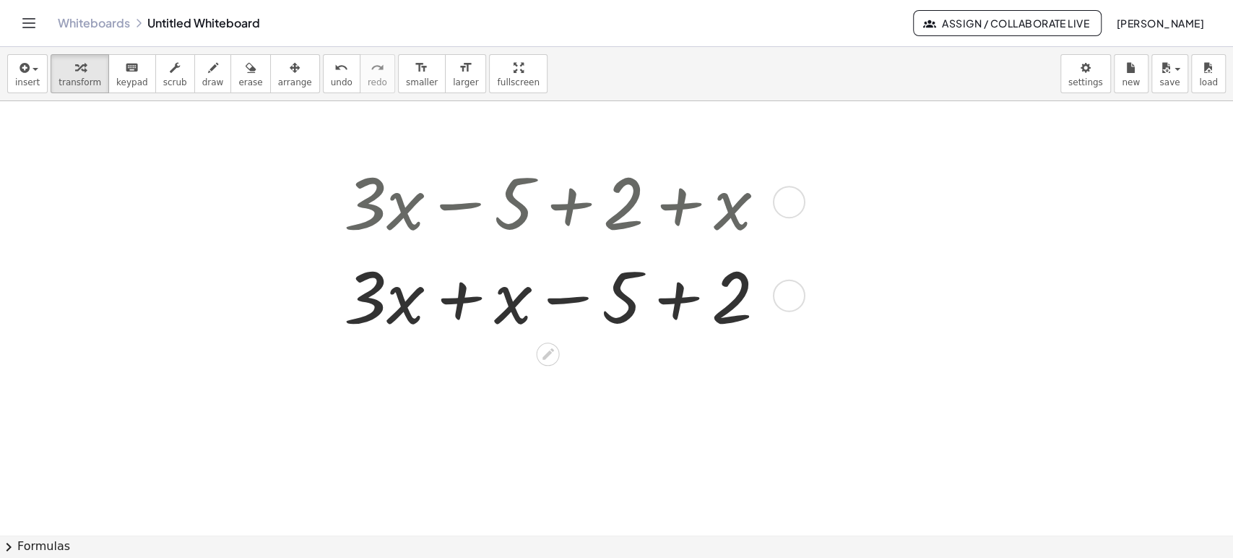
drag, startPoint x: 446, startPoint y: 318, endPoint x: 532, endPoint y: 326, distance: 86.3
click at [449, 313] on div at bounding box center [561, 293] width 448 height 93
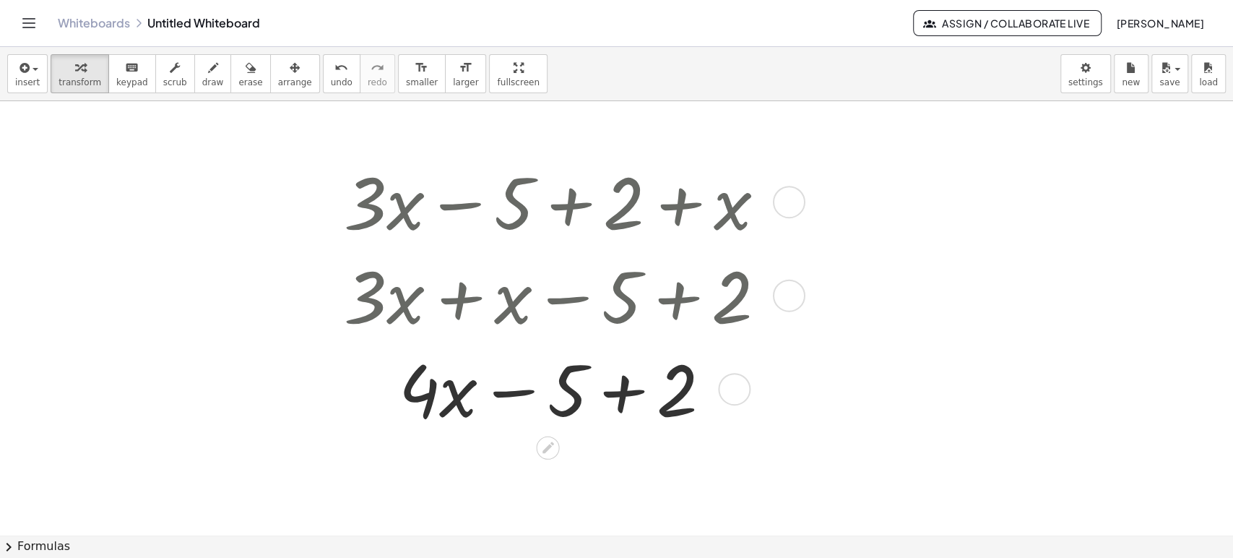
click at [621, 393] on div at bounding box center [561, 387] width 448 height 93
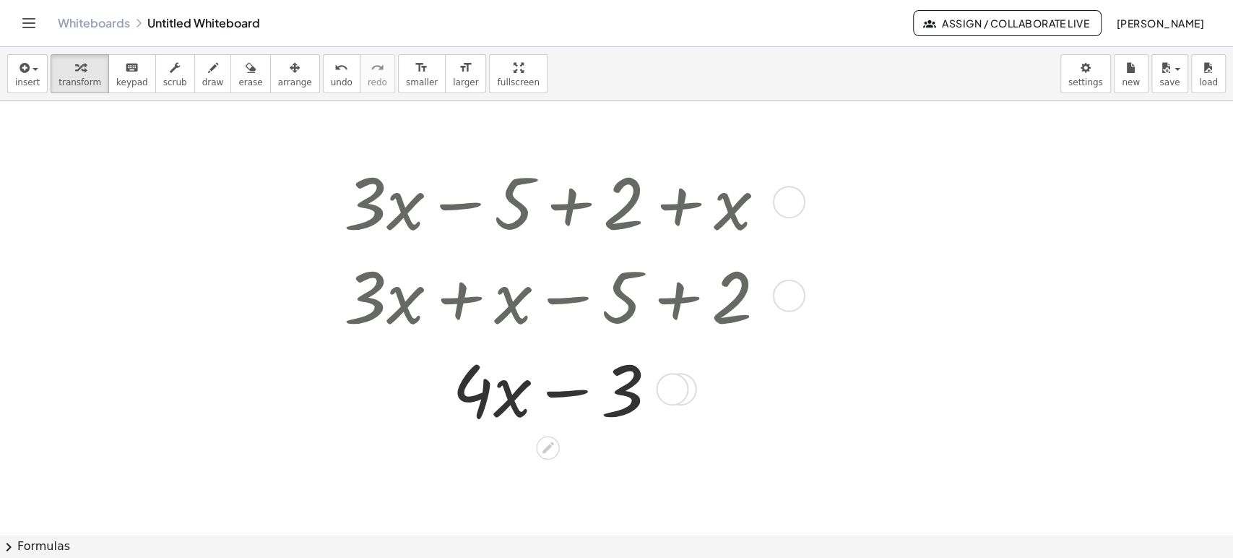
click at [581, 395] on div at bounding box center [561, 387] width 448 height 93
click at [581, 394] on div at bounding box center [561, 387] width 448 height 93
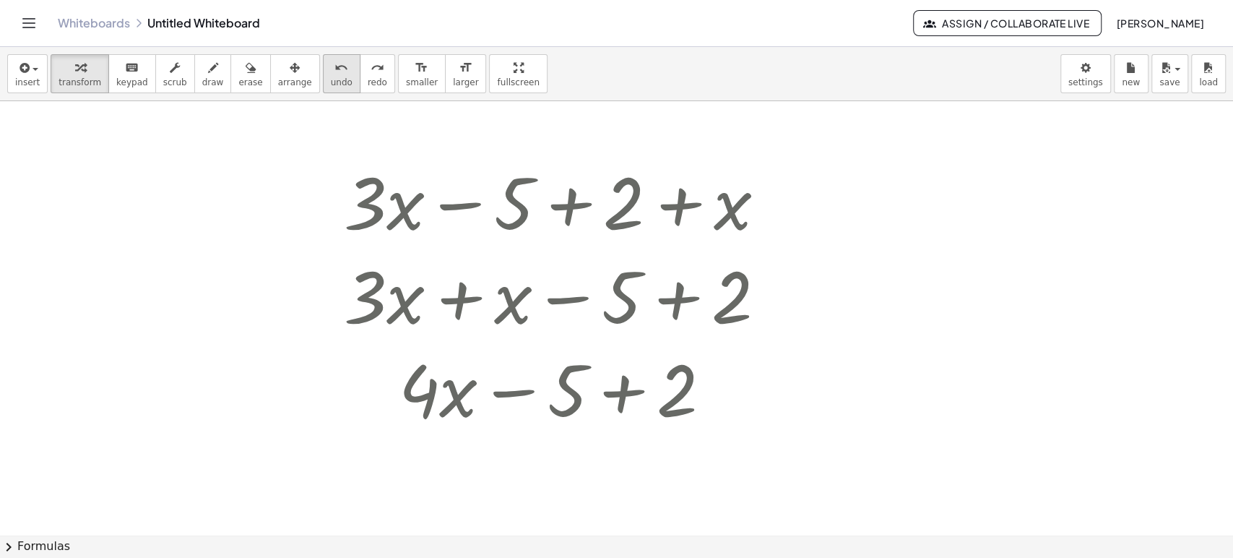
click at [334, 67] on icon "undo" at bounding box center [341, 67] width 14 height 17
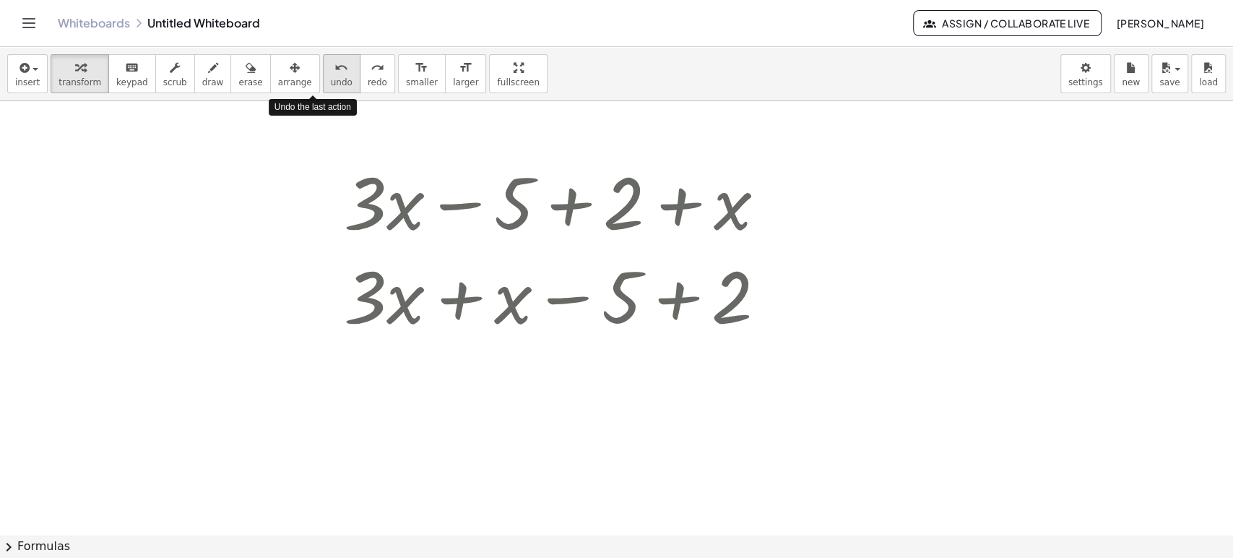
click at [334, 67] on icon "undo" at bounding box center [341, 67] width 14 height 17
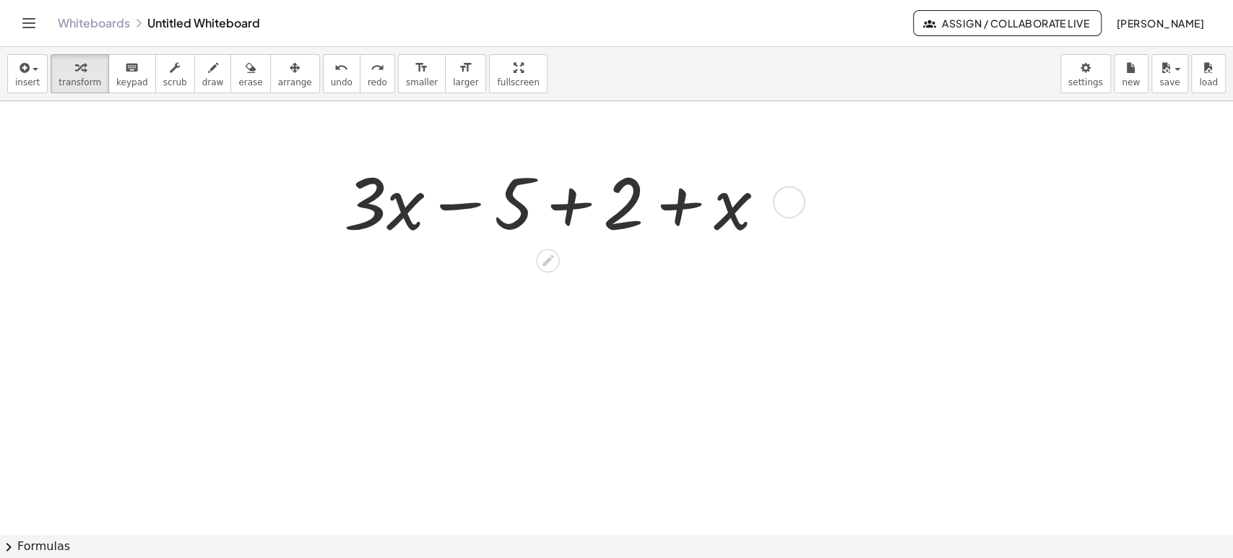
click at [483, 197] on div at bounding box center [561, 200] width 448 height 93
click at [477, 200] on div at bounding box center [561, 200] width 448 height 93
drag, startPoint x: 731, startPoint y: 216, endPoint x: 660, endPoint y: 320, distance: 125.8
click at [458, 194] on div at bounding box center [561, 200] width 448 height 93
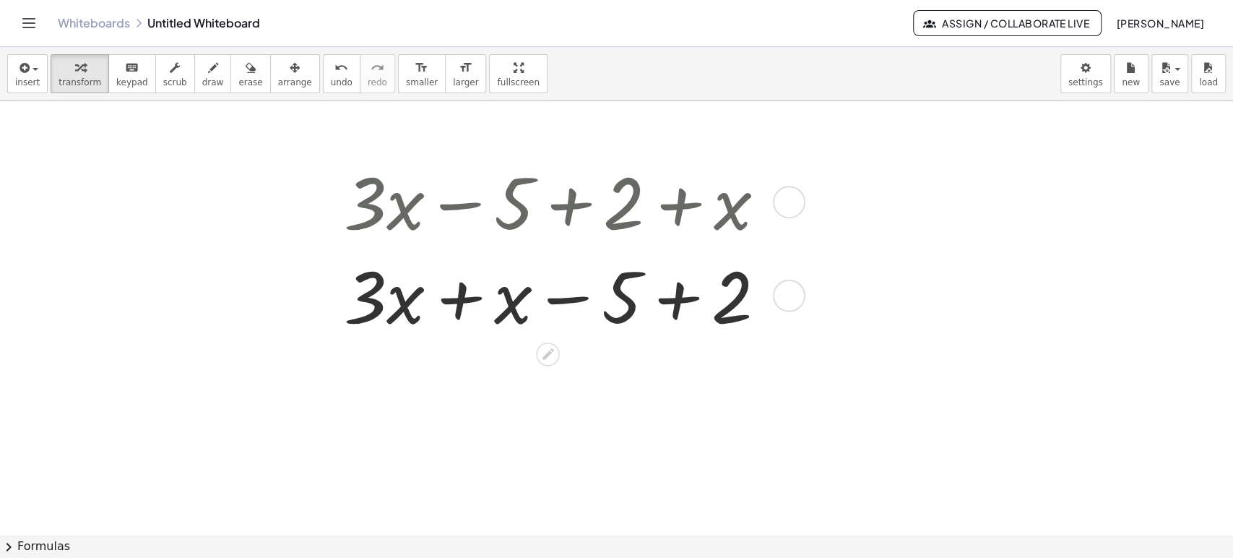
click at [458, 295] on div at bounding box center [561, 293] width 448 height 93
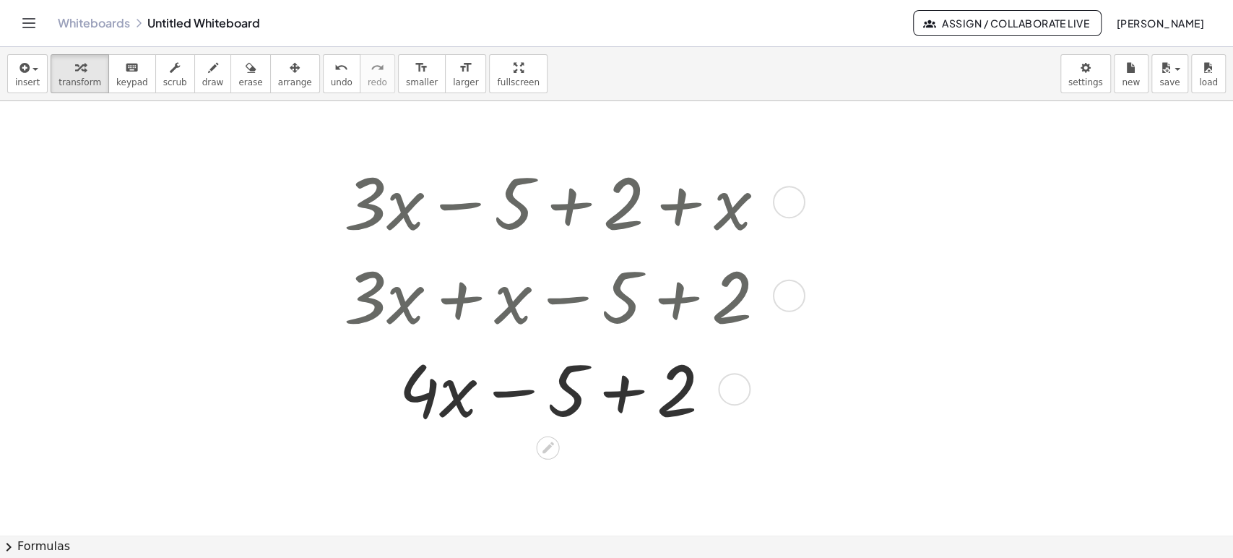
drag, startPoint x: 617, startPoint y: 396, endPoint x: 966, endPoint y: 393, distance: 349.6
click at [616, 396] on div at bounding box center [561, 387] width 448 height 93
